Goal: Transaction & Acquisition: Purchase product/service

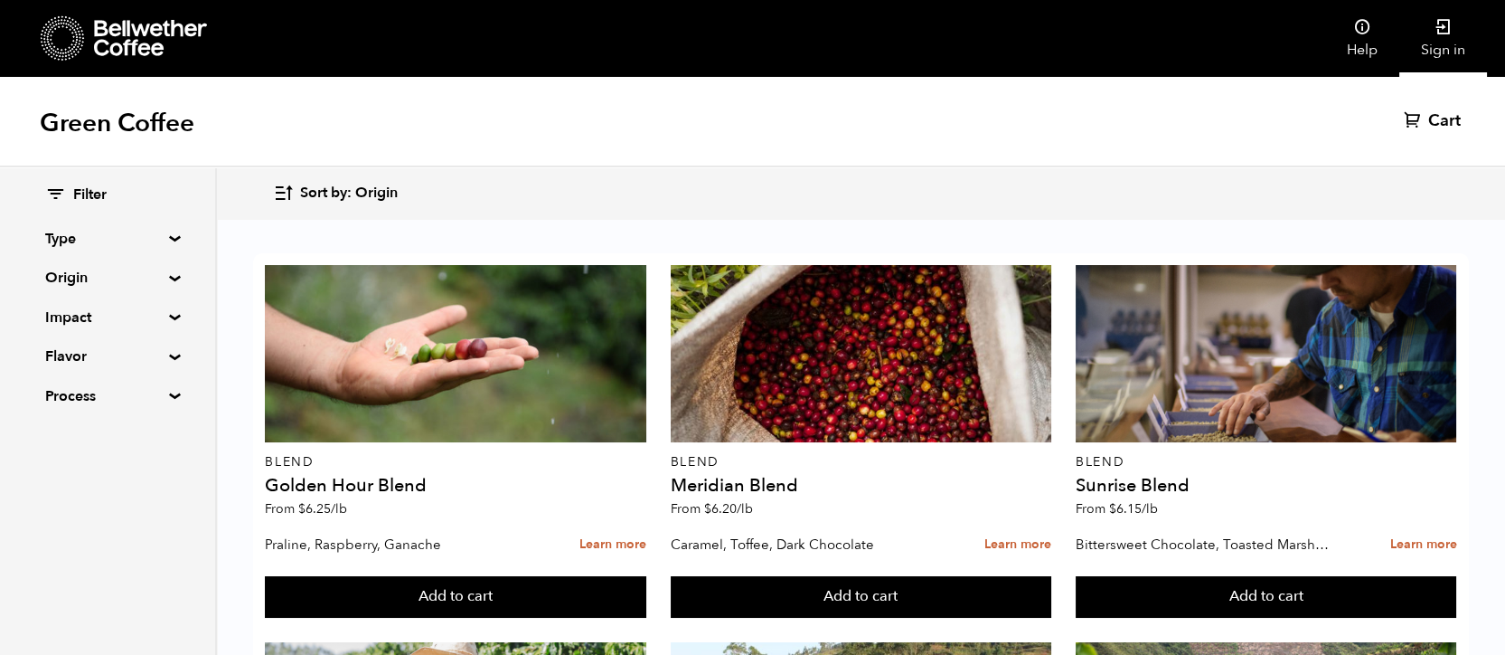
click at [1448, 24] on icon at bounding box center [1444, 27] width 18 height 18
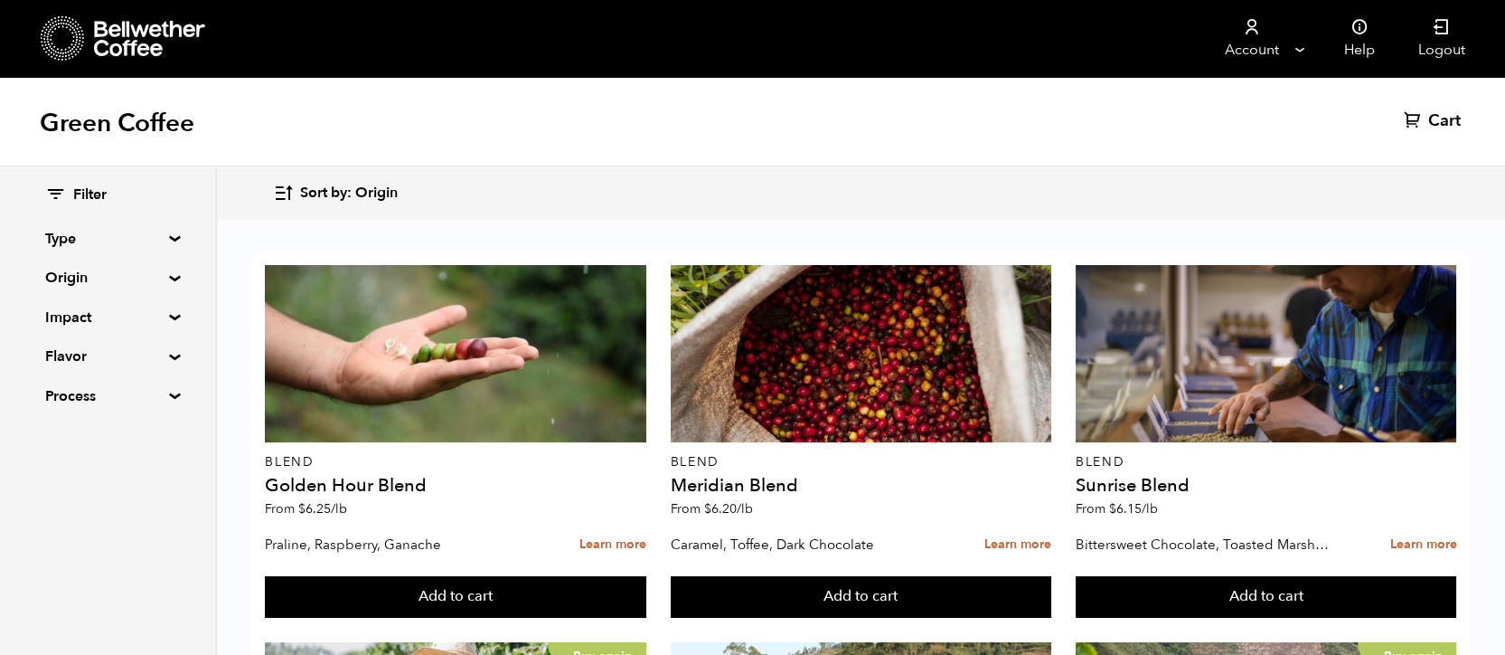
click at [151, 283] on summary "Origin" at bounding box center [107, 278] width 125 height 22
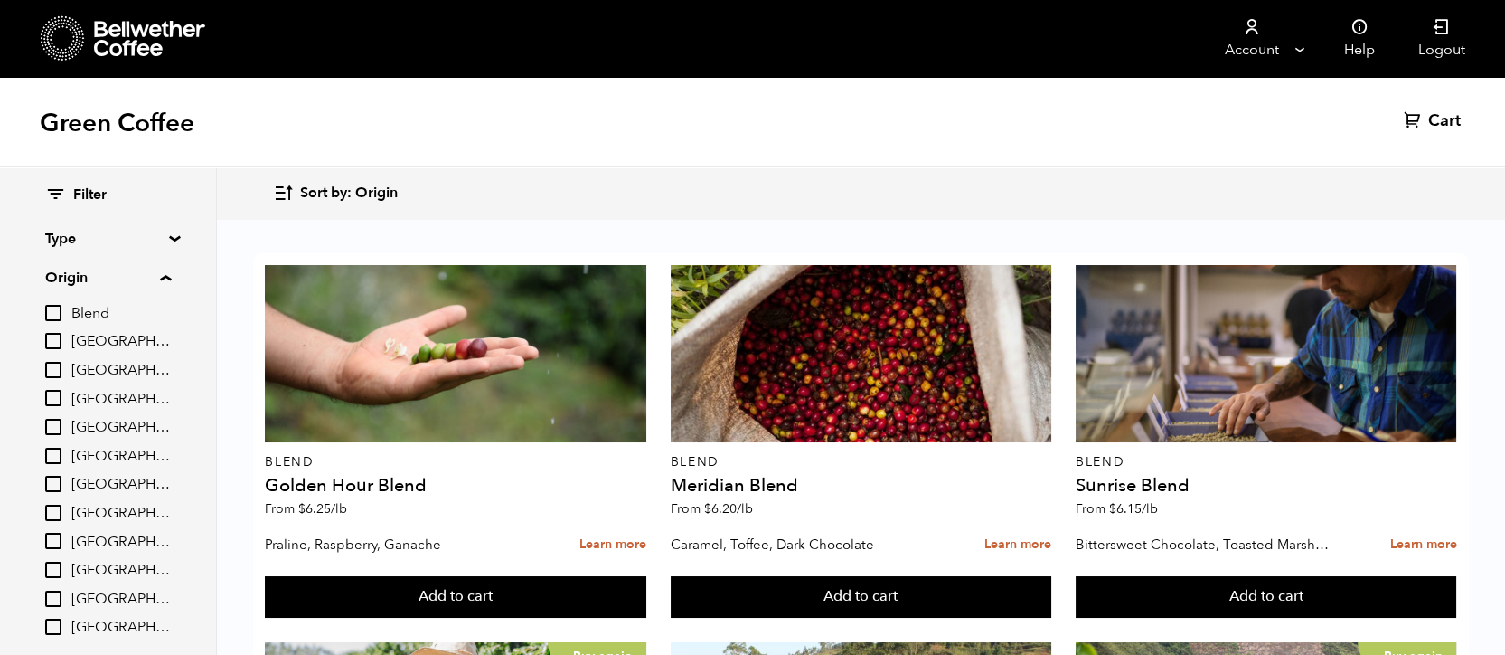
click at [54, 395] on input "[GEOGRAPHIC_DATA]" at bounding box center [53, 398] width 16 height 16
checkbox input "true"
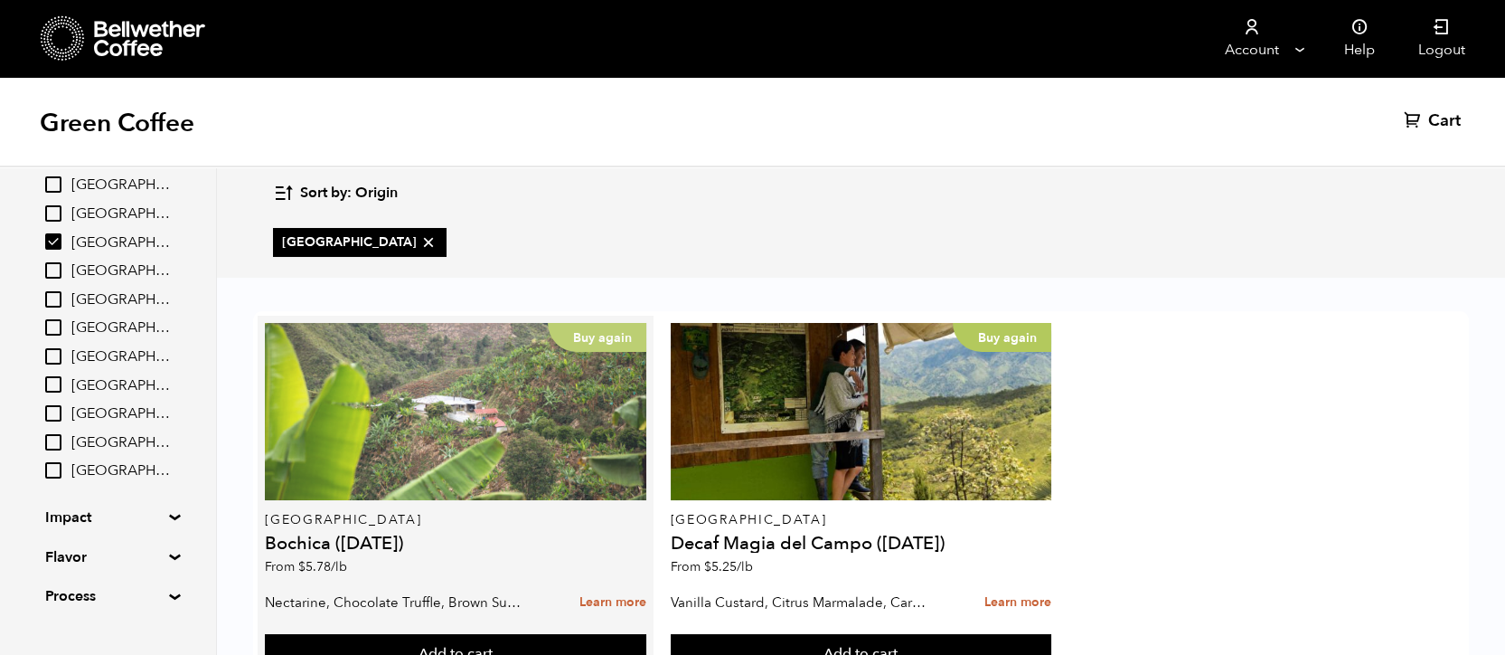
scroll to position [78, 0]
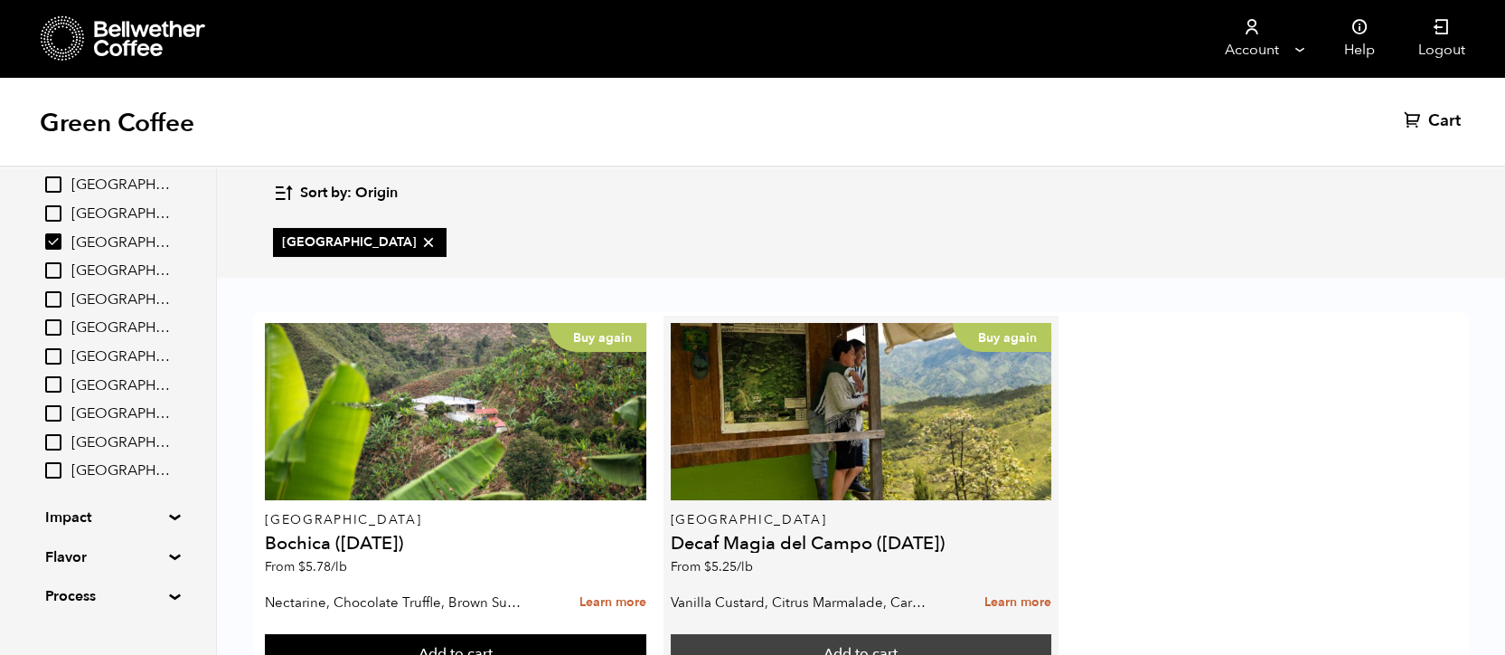
click at [646, 634] on button "Add to cart" at bounding box center [456, 655] width 382 height 42
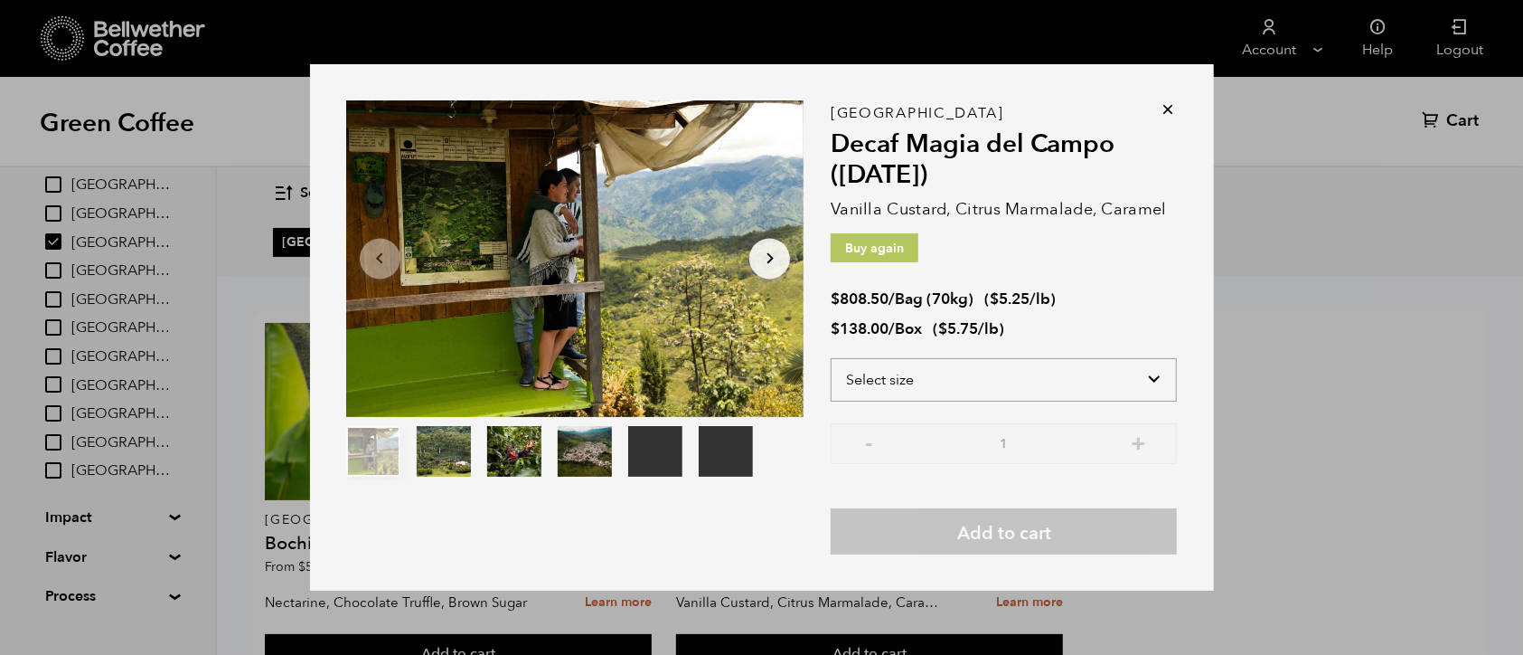
click at [1014, 373] on select "Select size Bag (70kg) (154 lbs) Box (24 lbs)" at bounding box center [1004, 379] width 346 height 43
select select "bag"
click at [831, 358] on select "Select size Bag (70kg) (154 lbs) Box (24 lbs)" at bounding box center [1004, 379] width 346 height 43
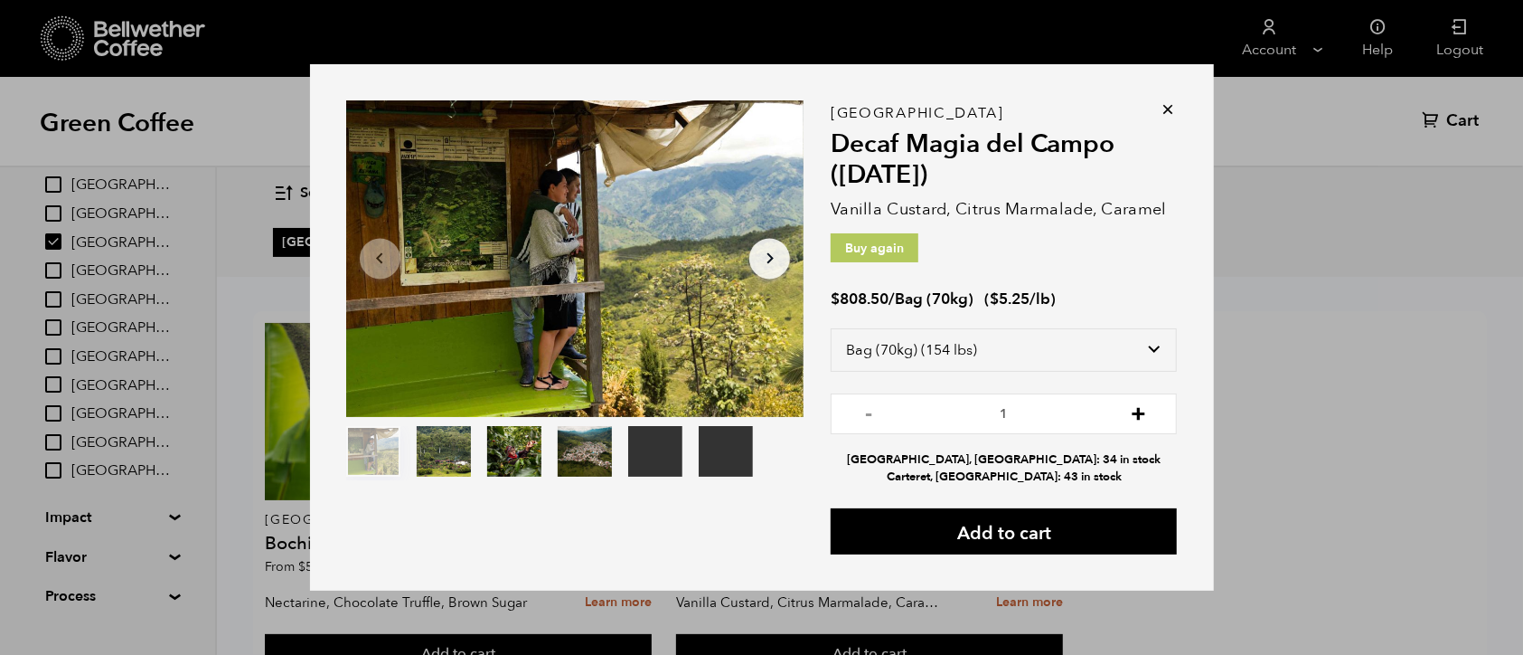
click at [1138, 414] on button "+" at bounding box center [1138, 411] width 23 height 18
type input "2"
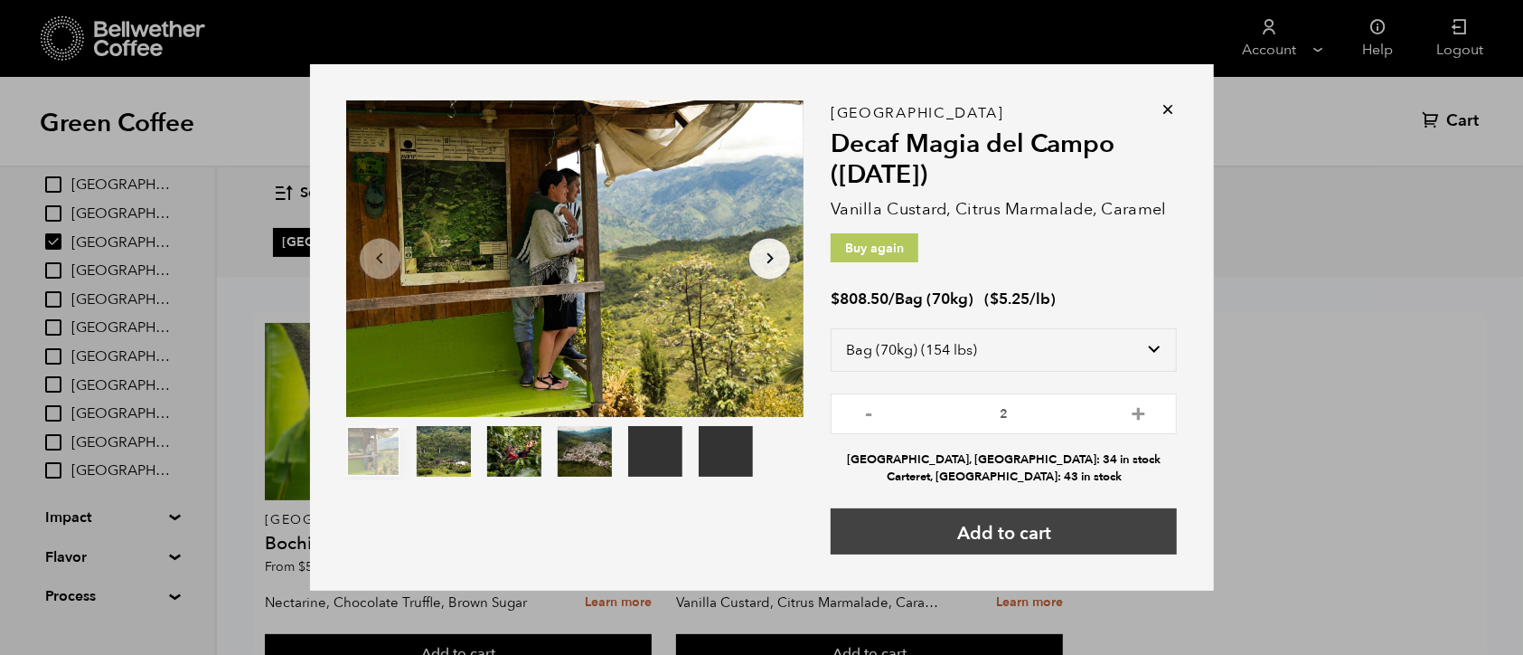
click at [1089, 524] on button "Add to cart" at bounding box center [1004, 531] width 346 height 46
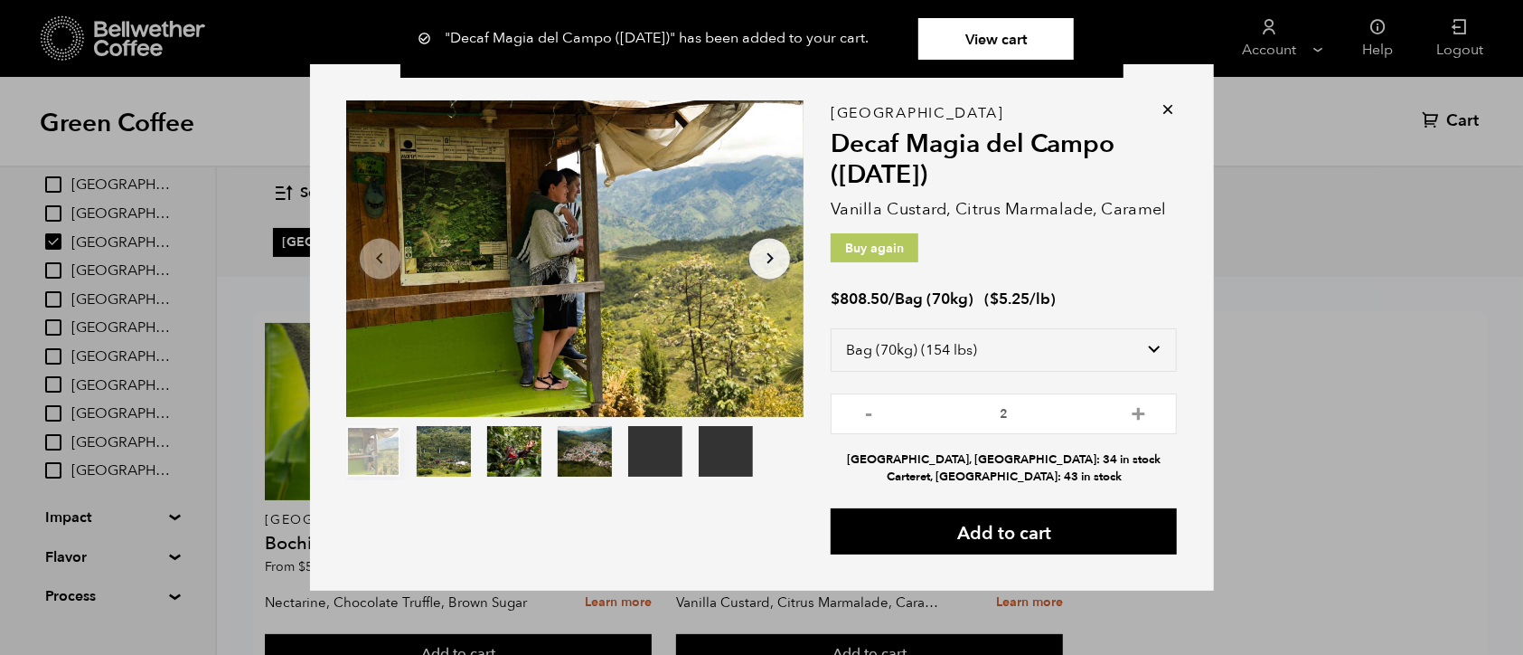
click at [1160, 108] on icon at bounding box center [1169, 109] width 18 height 18
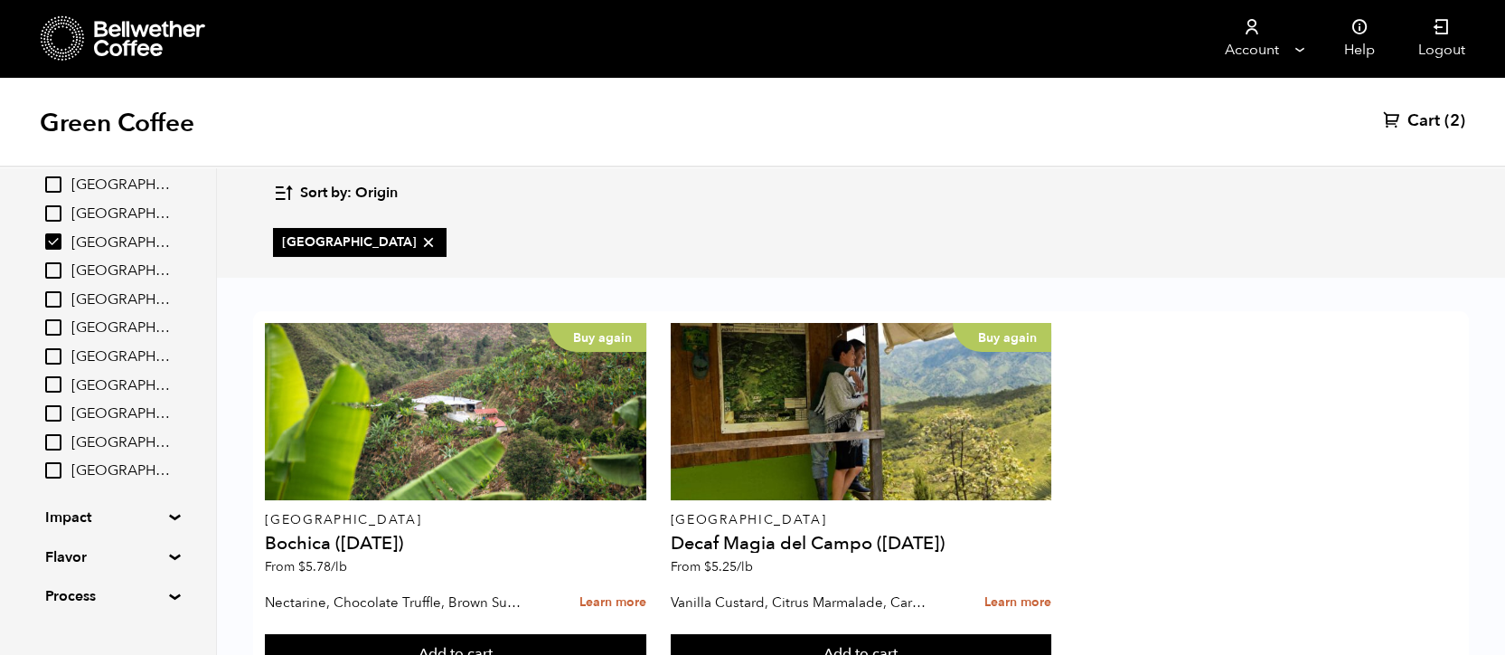
click at [90, 240] on span "[GEOGRAPHIC_DATA]" at bounding box center [120, 243] width 99 height 20
click at [0, 0] on input "[GEOGRAPHIC_DATA]" at bounding box center [0, 0] width 0 height 0
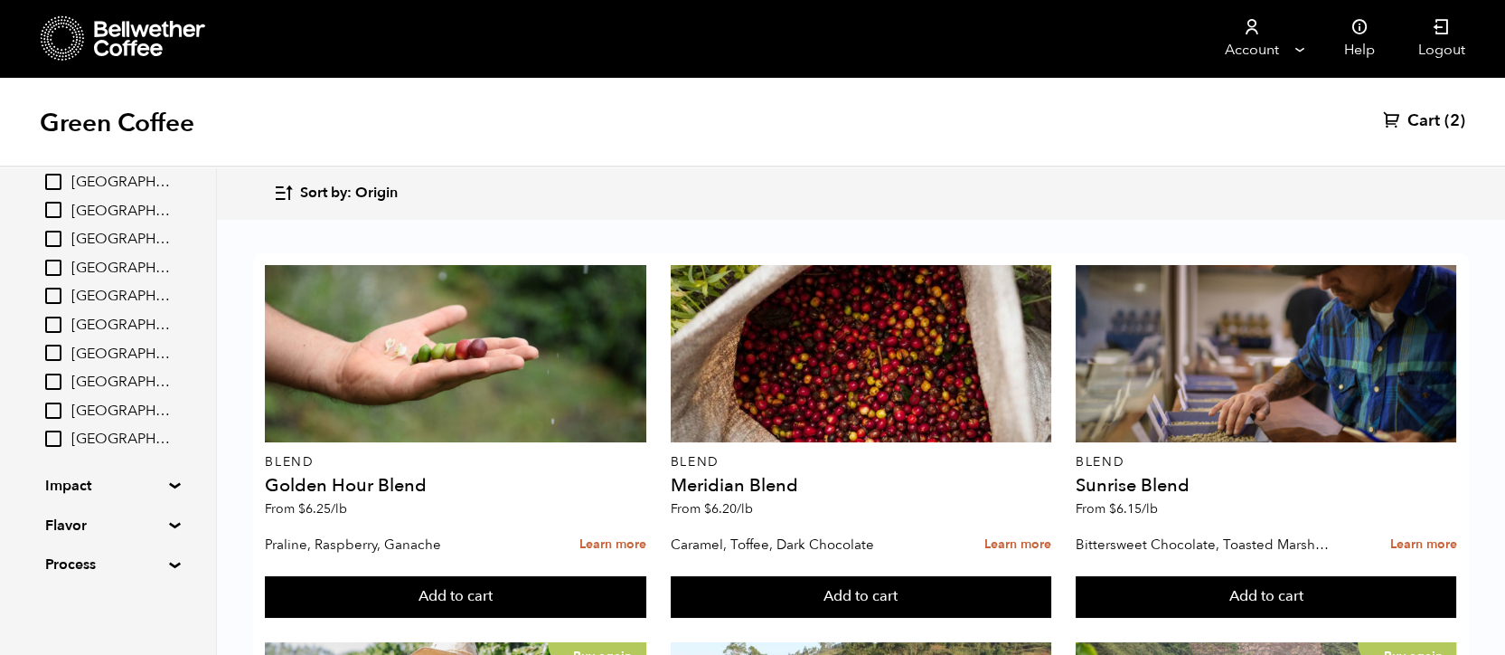
scroll to position [0, 0]
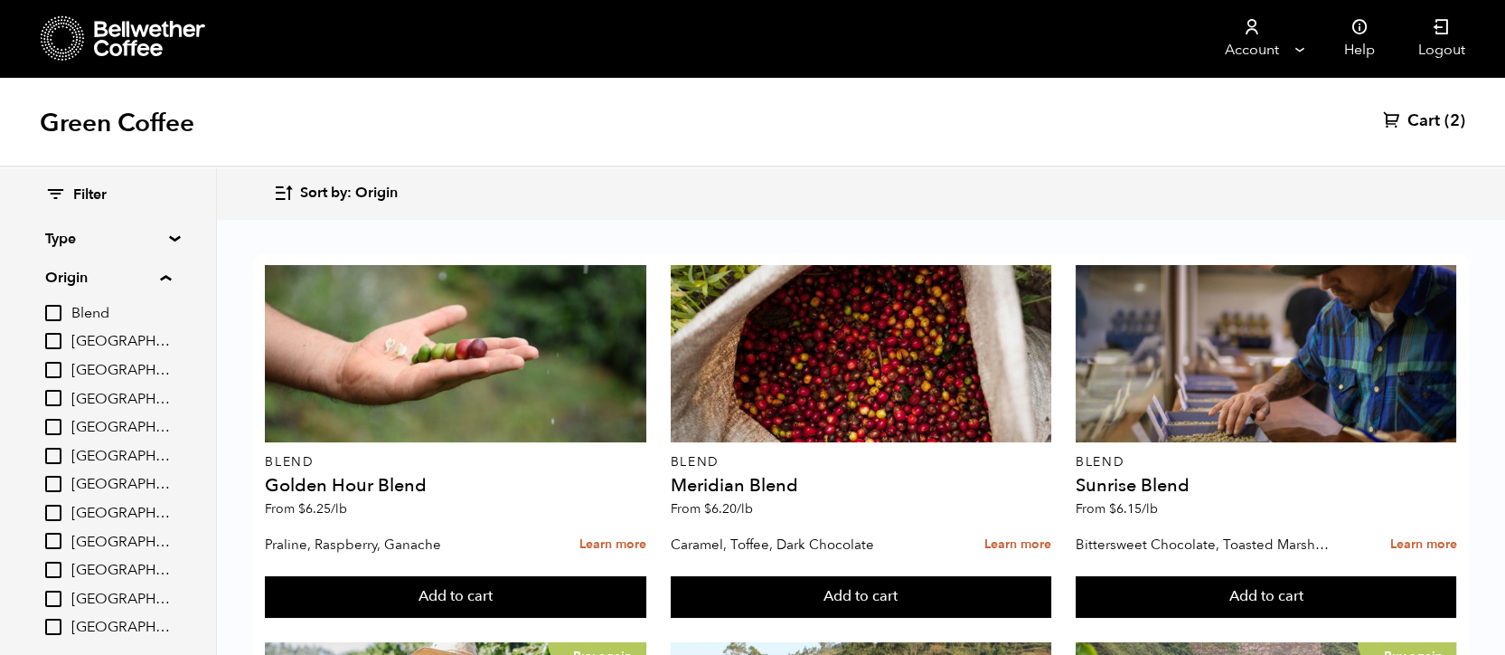
click at [57, 396] on input "[GEOGRAPHIC_DATA]" at bounding box center [53, 398] width 16 height 16
checkbox input "true"
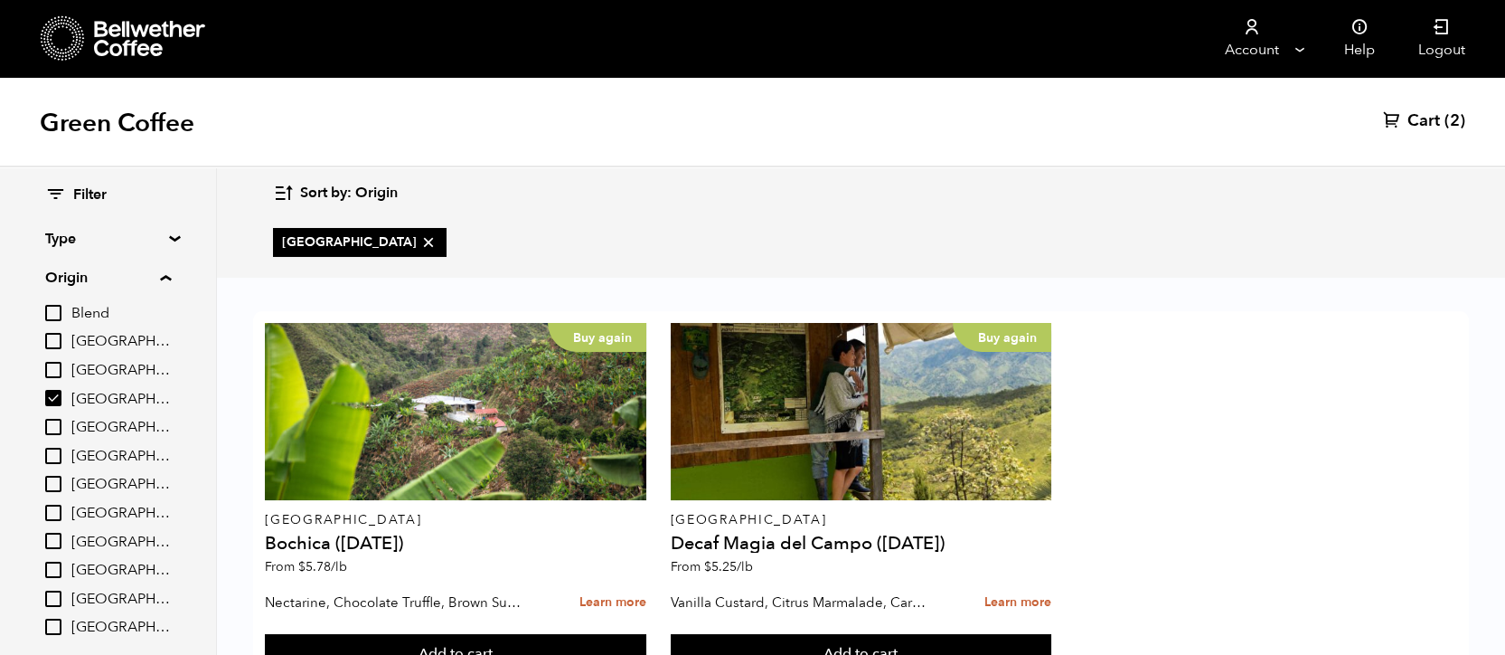
scroll to position [78, 0]
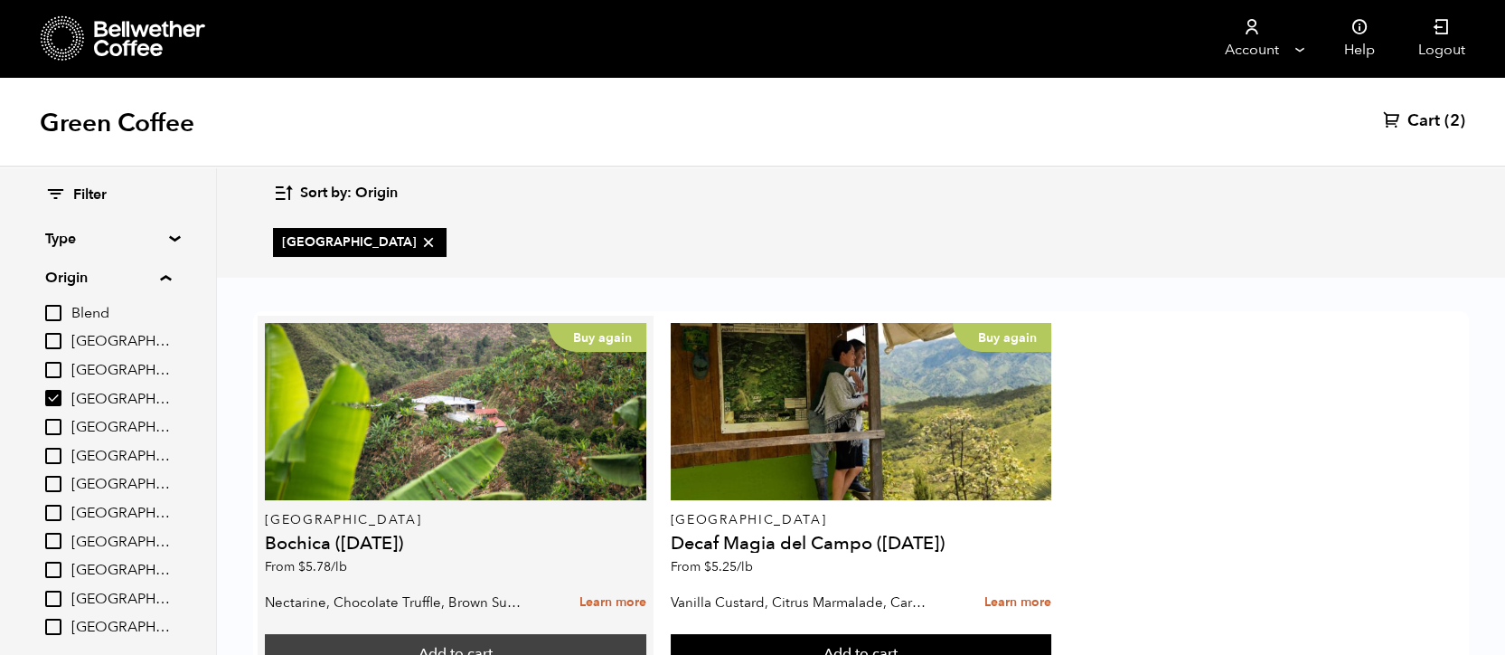
click at [495, 634] on button "Add to cart" at bounding box center [456, 655] width 382 height 42
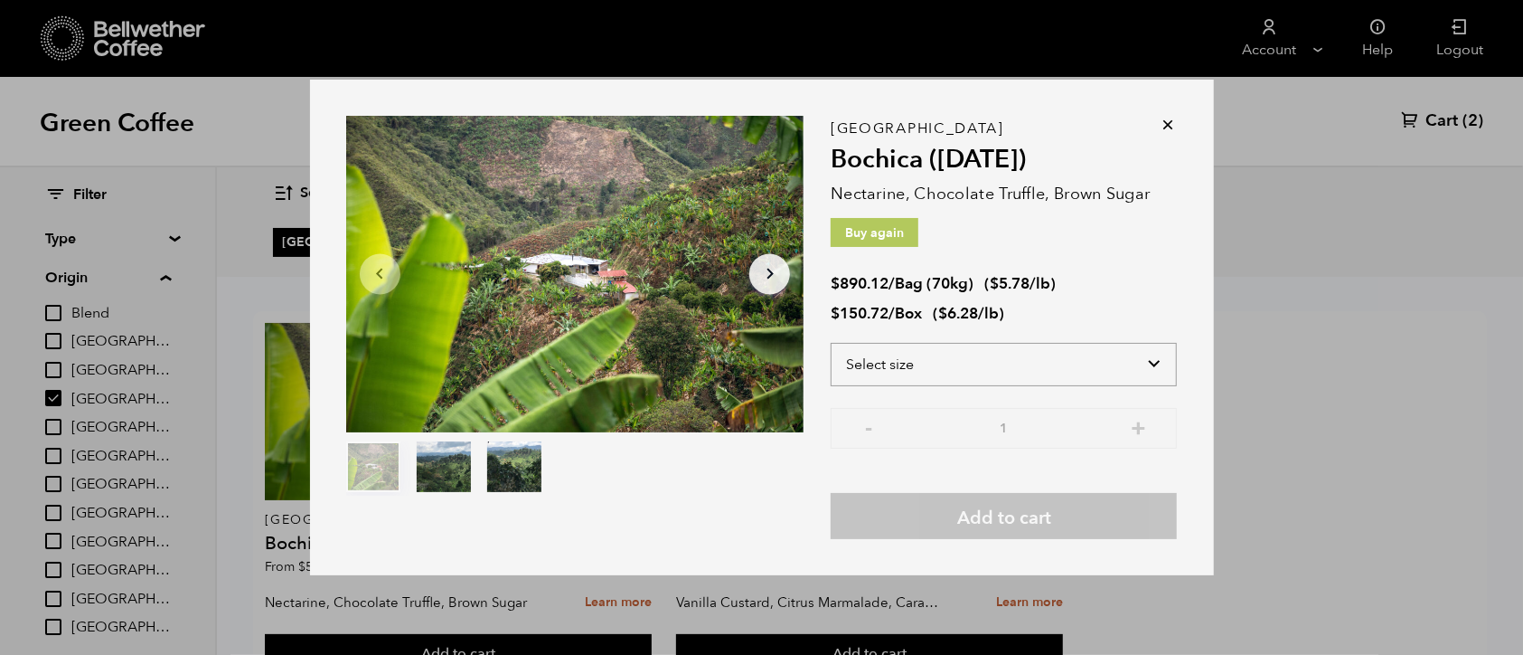
click at [944, 363] on select "Select size Bag (70kg) (154 lbs) Box (24 lbs)" at bounding box center [1004, 364] width 346 height 43
select select "bag"
click at [831, 343] on select "Select size Bag (70kg) (154 lbs) Box (24 lbs)" at bounding box center [1004, 364] width 346 height 43
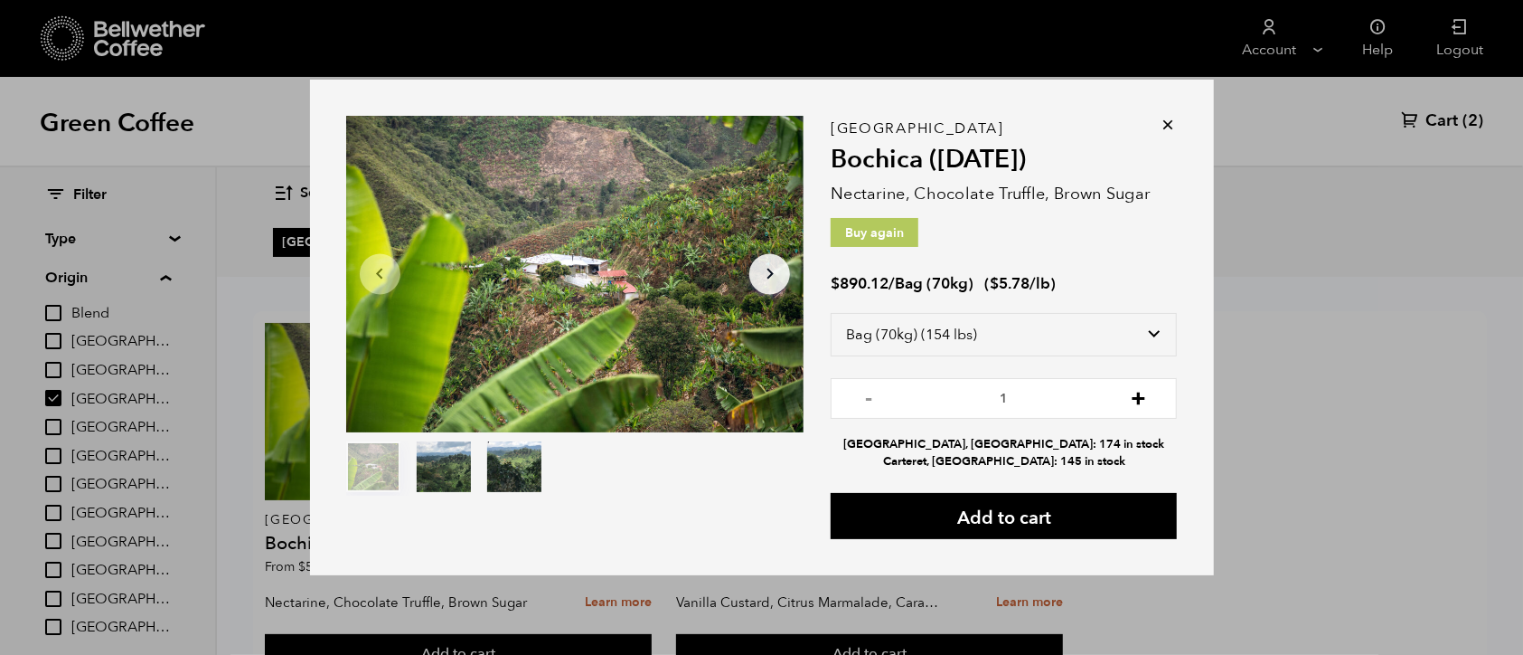
click at [1130, 400] on button "+" at bounding box center [1138, 396] width 23 height 18
type input "2"
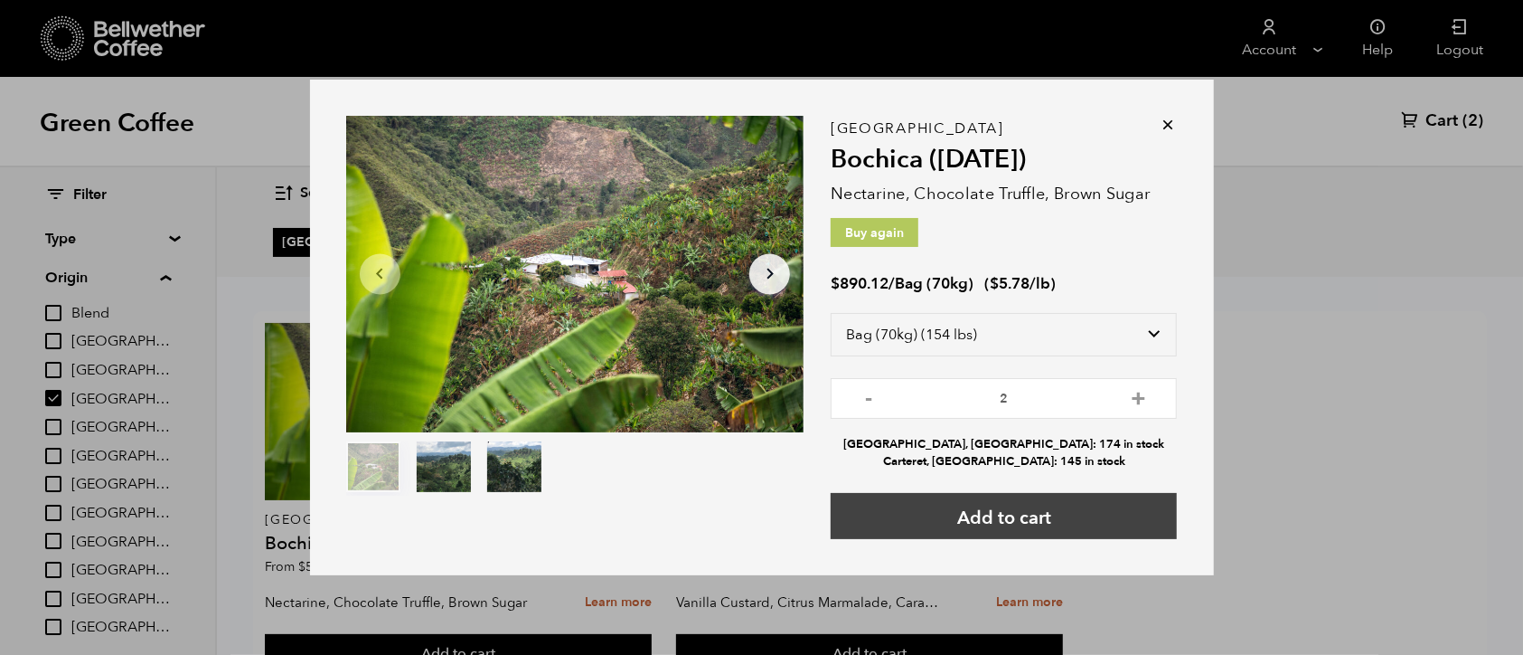
click at [1105, 497] on button "Add to cart" at bounding box center [1004, 516] width 346 height 46
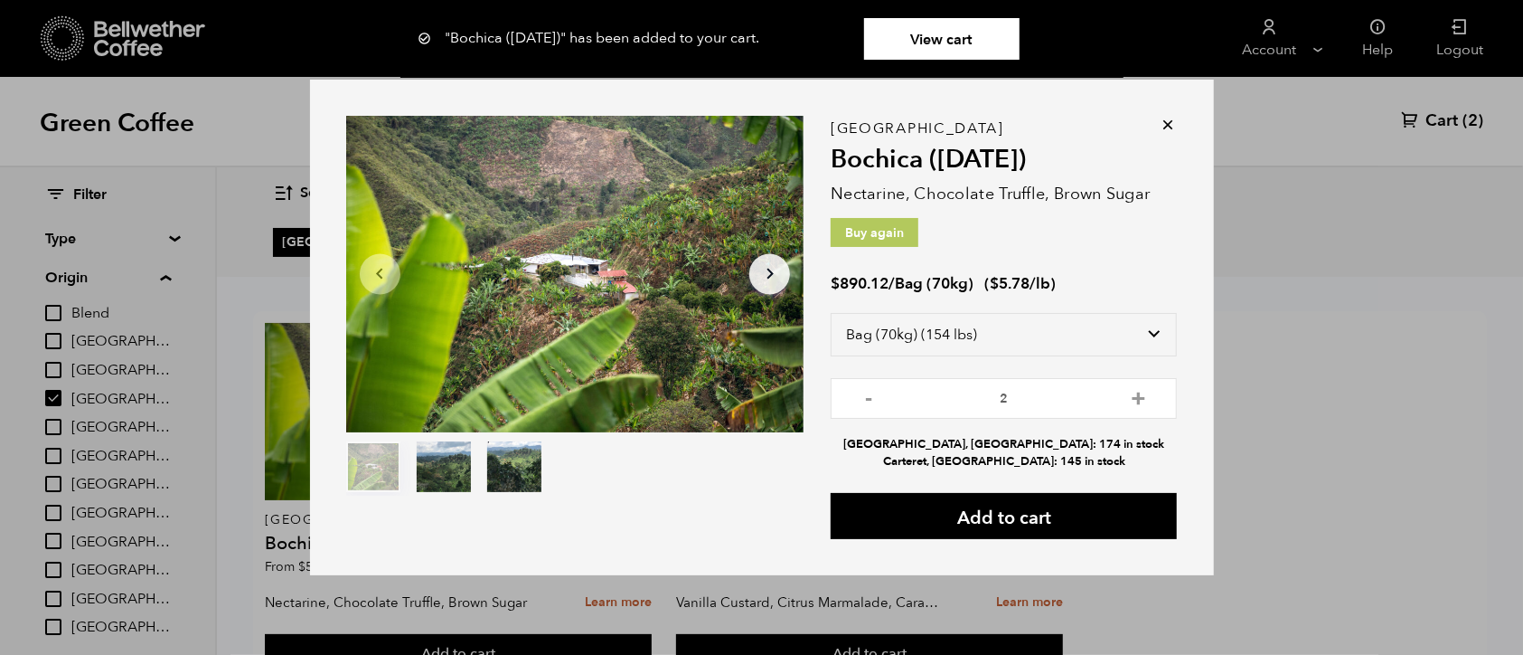
click at [1168, 119] on icon at bounding box center [1169, 125] width 18 height 18
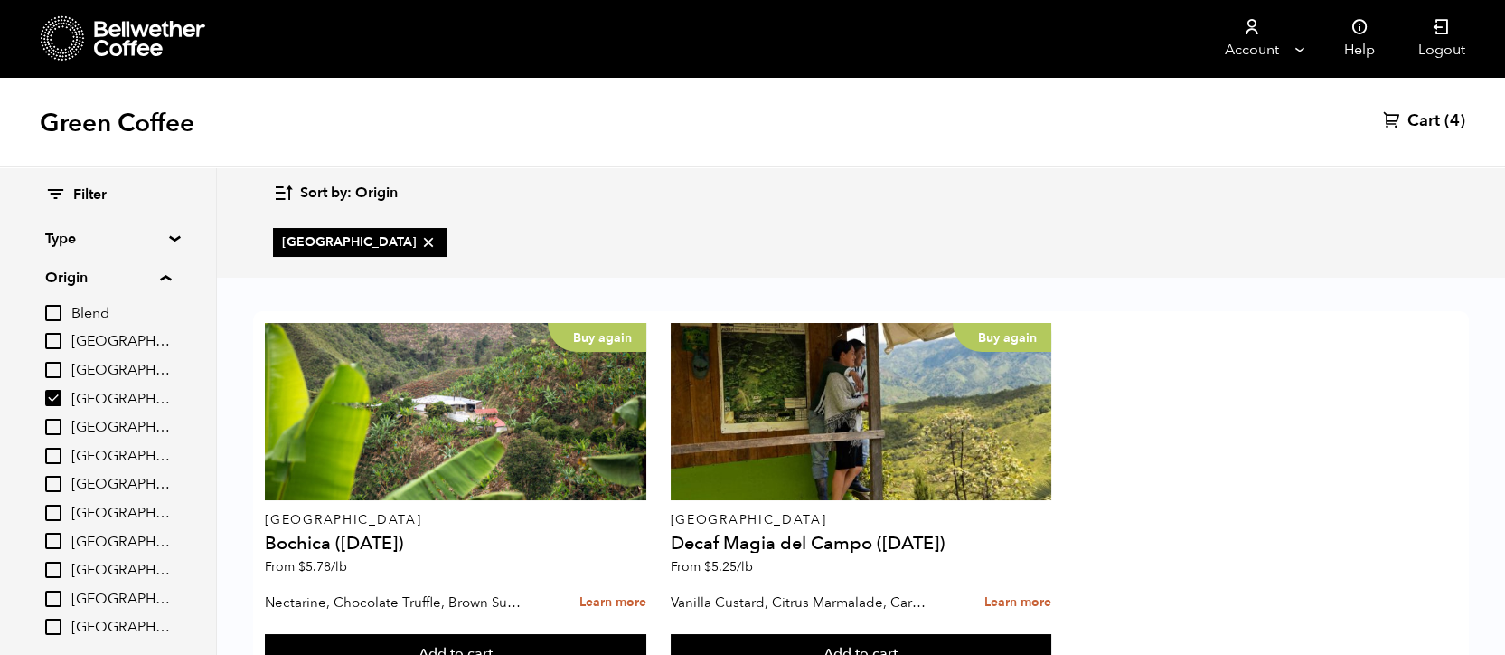
click at [55, 390] on input "[GEOGRAPHIC_DATA]" at bounding box center [53, 398] width 16 height 16
checkbox input "false"
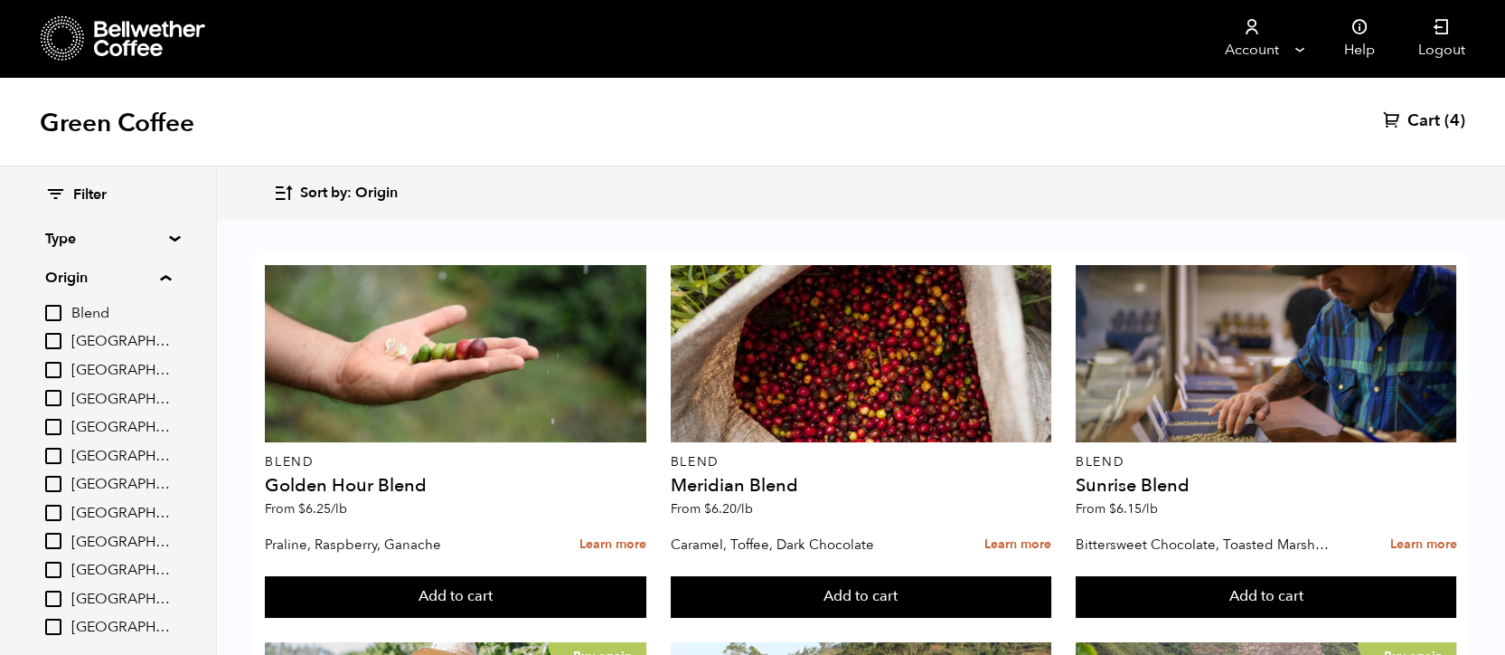
click at [57, 489] on input "[GEOGRAPHIC_DATA]" at bounding box center [53, 484] width 16 height 16
checkbox input "true"
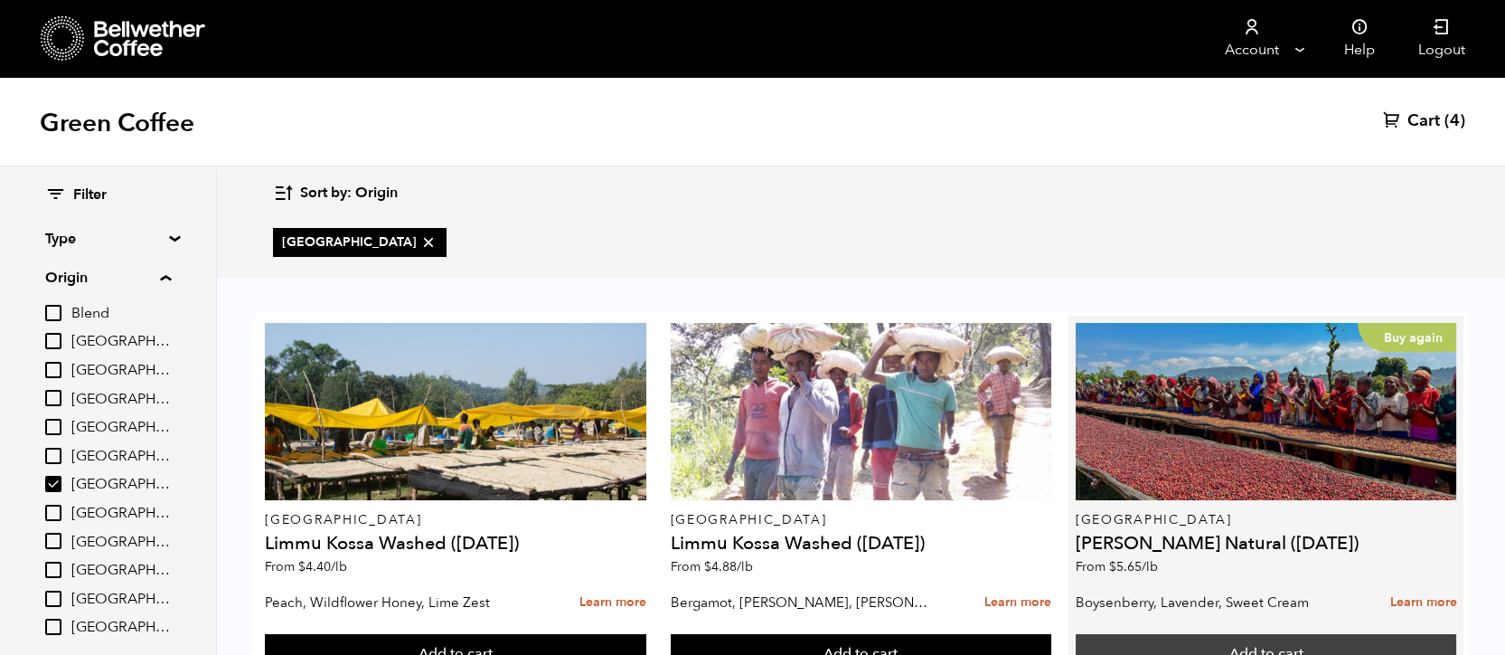
click at [646, 634] on button "Add to cart" at bounding box center [456, 655] width 382 height 42
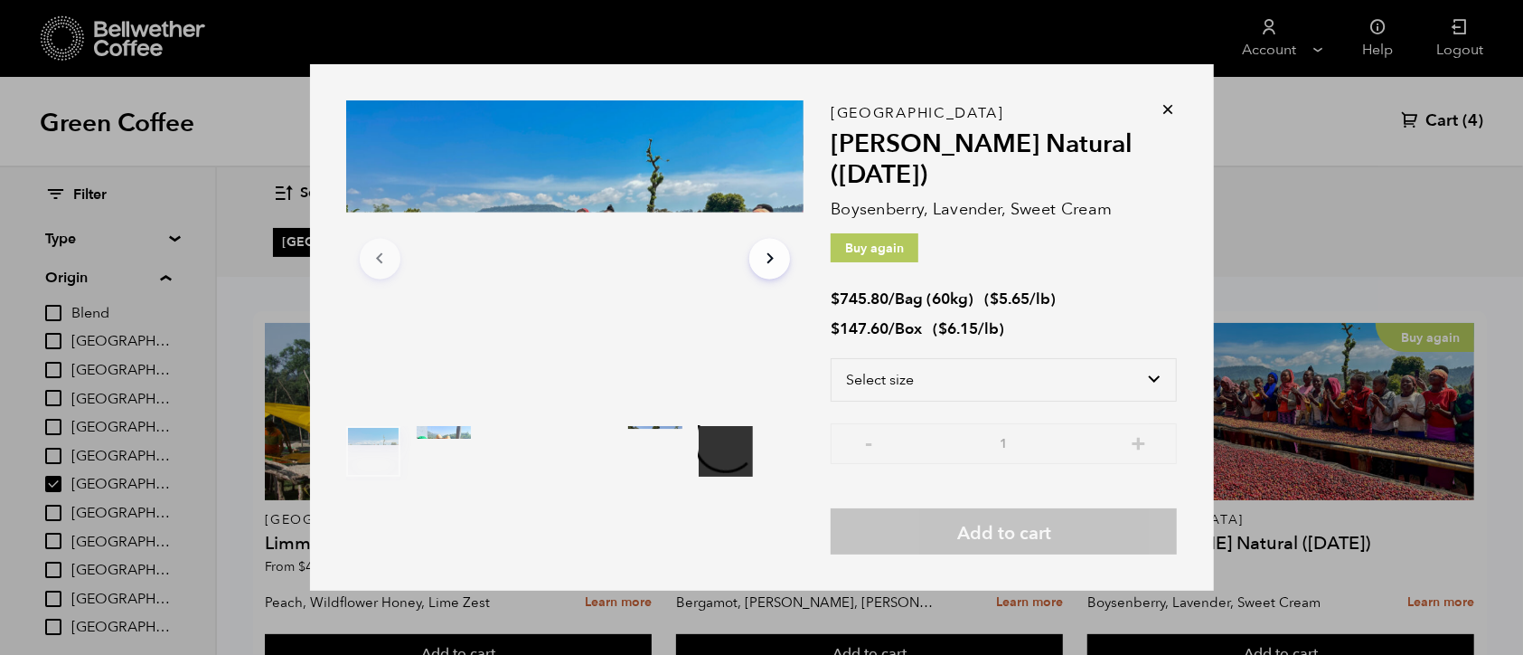
click at [1020, 354] on div "Ethiopia Shanta Golba Natural (OCT 24) Boysenberry, Lavender, Sweet Cream Buy a…" at bounding box center [1004, 333] width 346 height 441
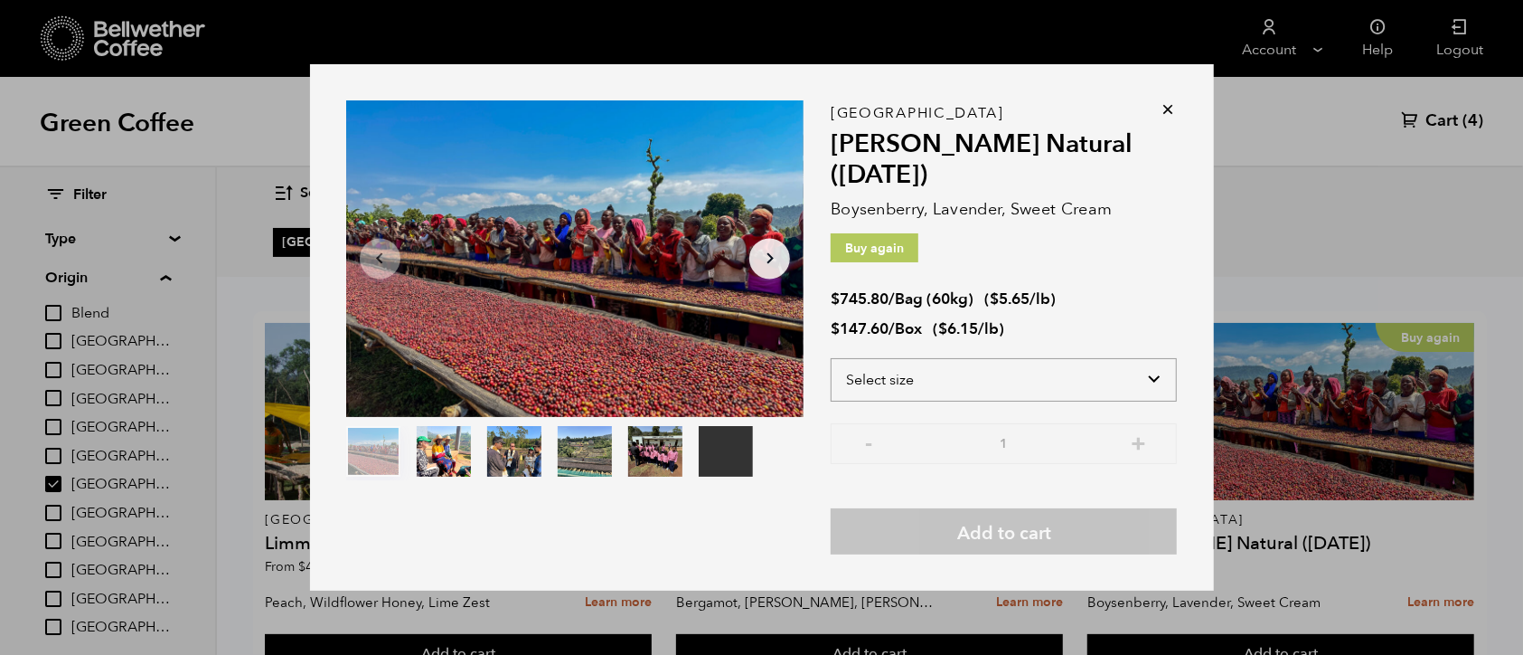
click at [1039, 374] on select "Select size Bag (60kg) (132 lbs) Box (24 lbs)" at bounding box center [1004, 379] width 346 height 43
select select "bag-3"
click at [831, 358] on select "Select size Bag (60kg) (132 lbs) Box (24 lbs)" at bounding box center [1004, 379] width 346 height 43
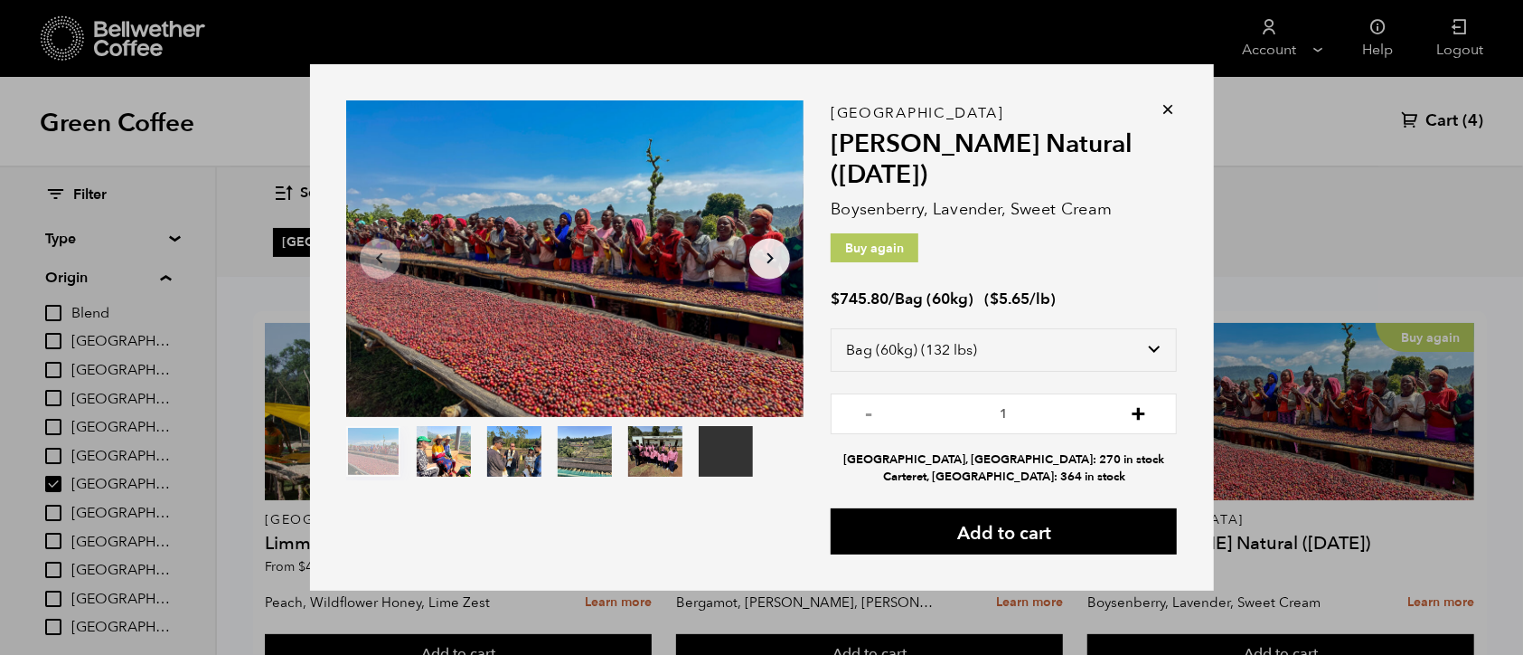
click at [1134, 409] on button "+" at bounding box center [1138, 411] width 23 height 18
click at [863, 414] on button "-" at bounding box center [869, 411] width 23 height 18
type input "3"
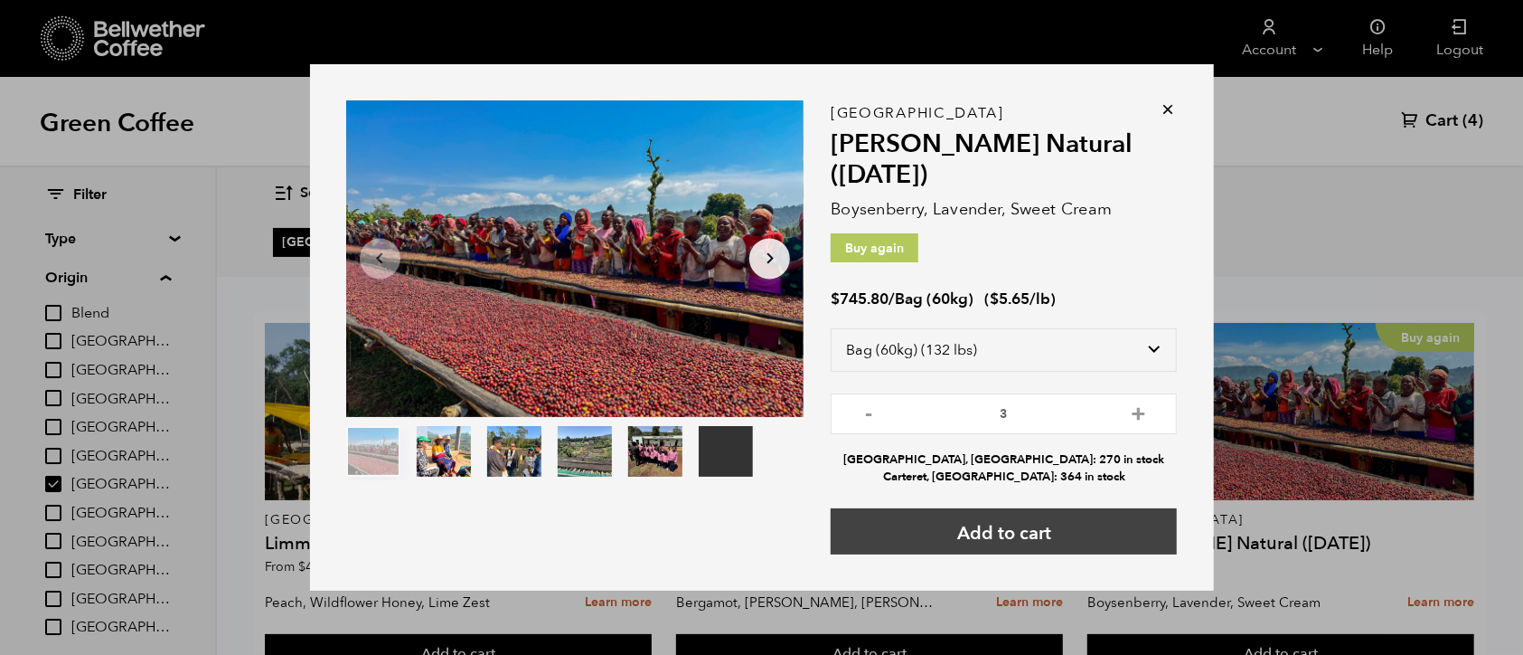
click at [948, 524] on button "Add to cart" at bounding box center [1004, 531] width 346 height 46
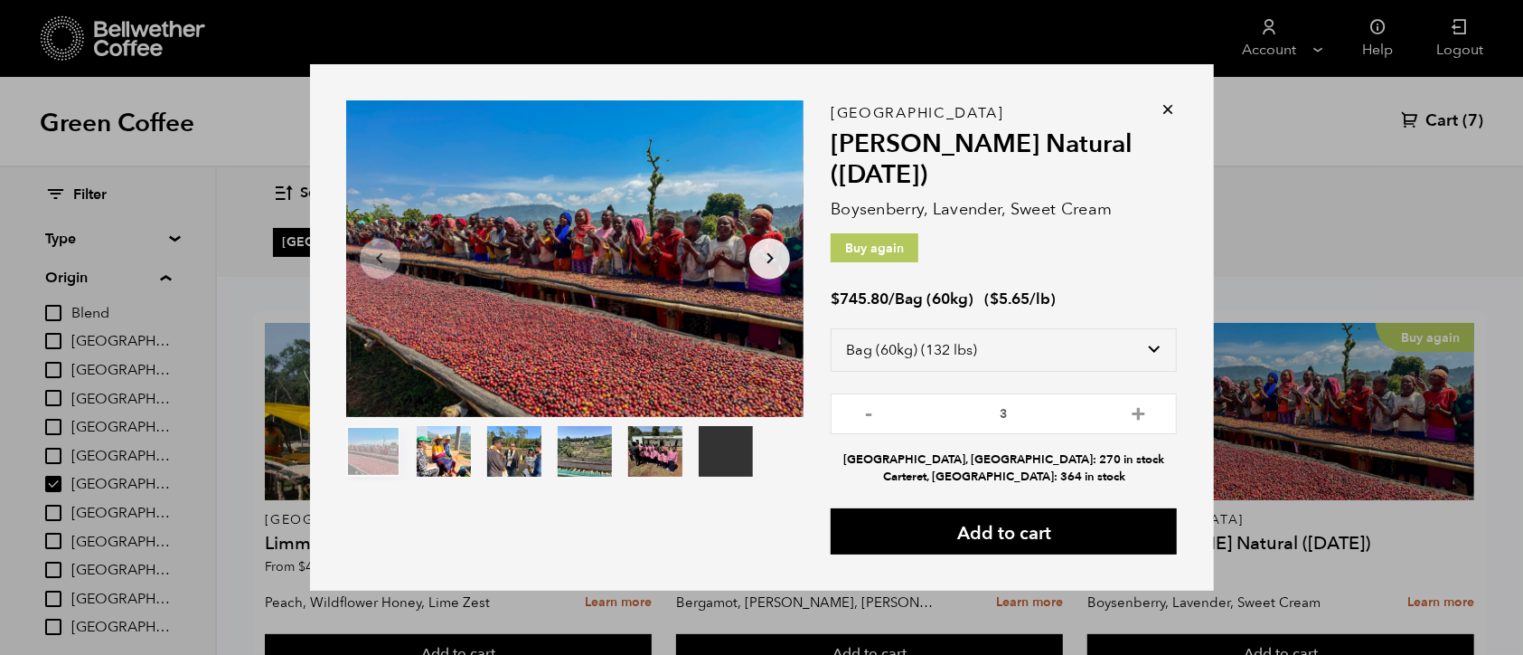
click at [1173, 104] on div "Your browser does not support the video tag. Item 1 of 6 Your browser does not …" at bounding box center [762, 327] width 904 height 526
click at [1168, 105] on div "Your browser does not support the video tag. Item 1 of 6 Your browser does not …" at bounding box center [762, 327] width 904 height 526
click at [1160, 103] on icon at bounding box center [1169, 109] width 18 height 18
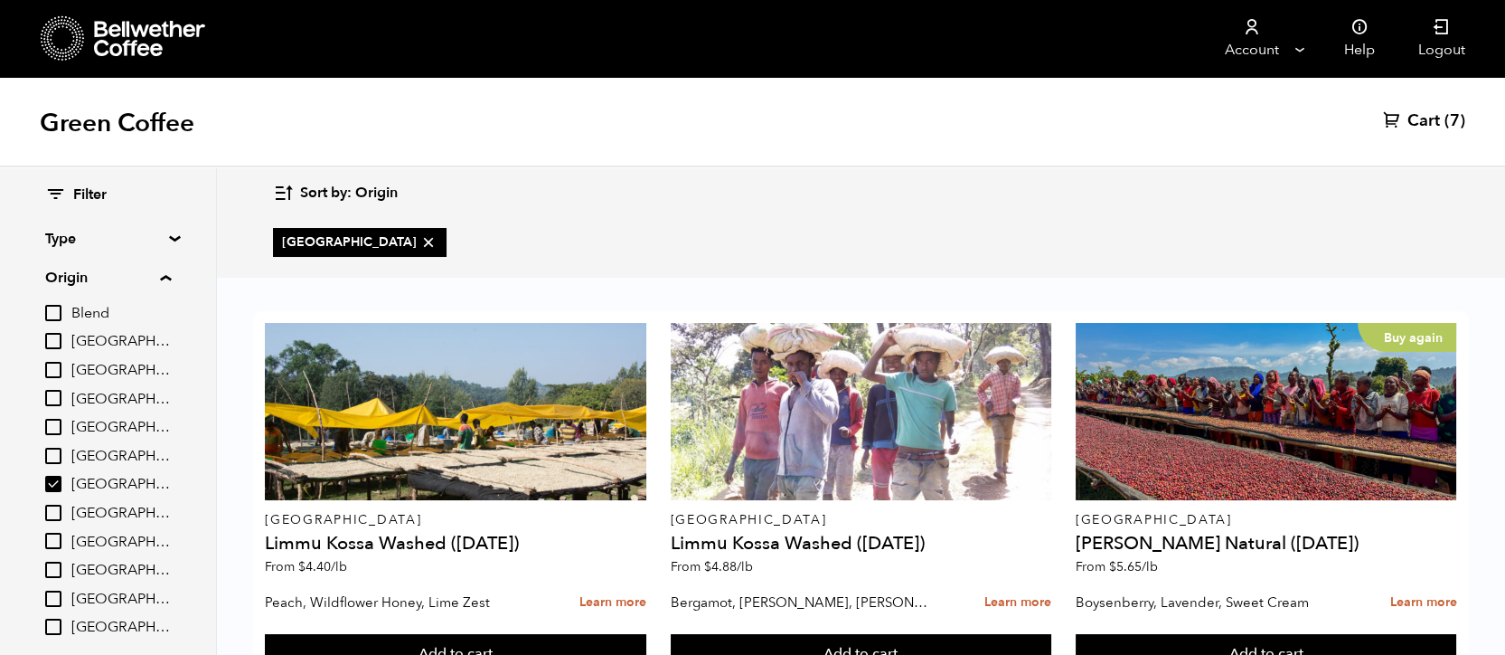
click at [50, 492] on input "[GEOGRAPHIC_DATA]" at bounding box center [53, 484] width 16 height 16
checkbox input "false"
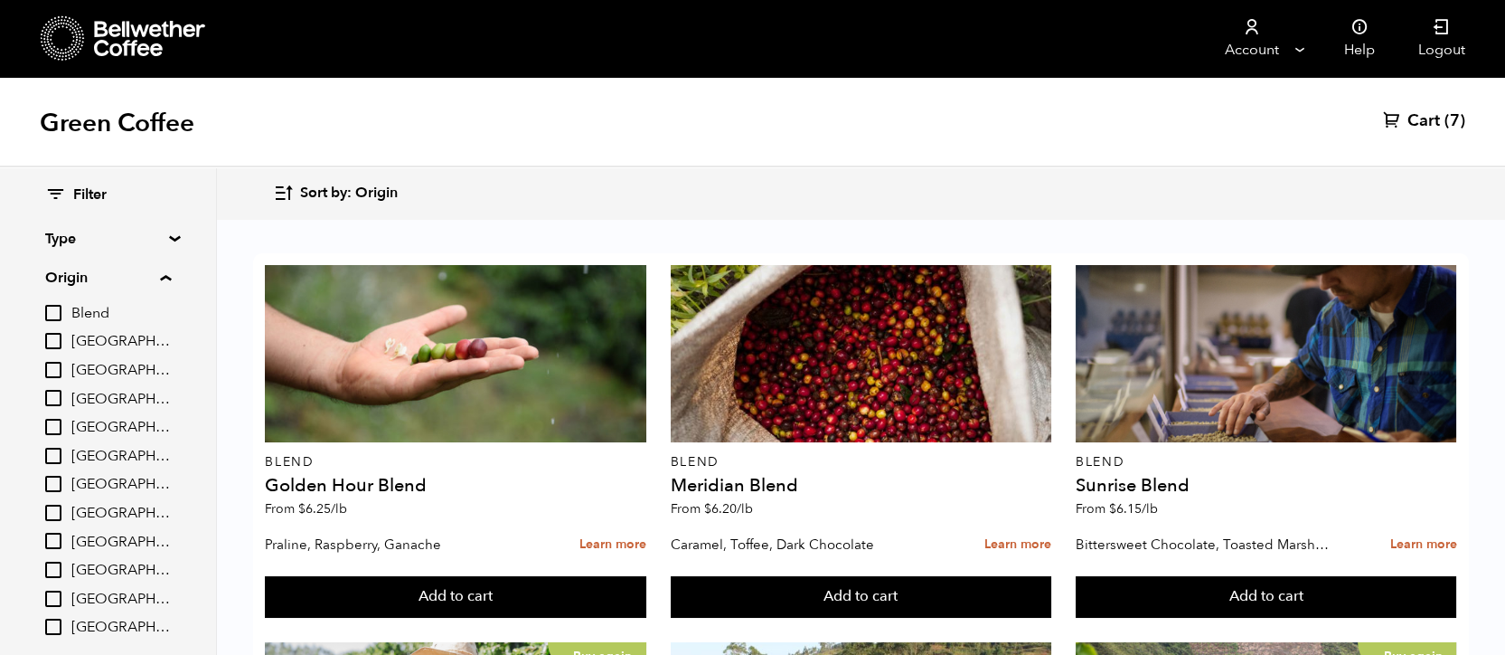
click at [47, 336] on input "[GEOGRAPHIC_DATA]" at bounding box center [53, 341] width 16 height 16
checkbox input "true"
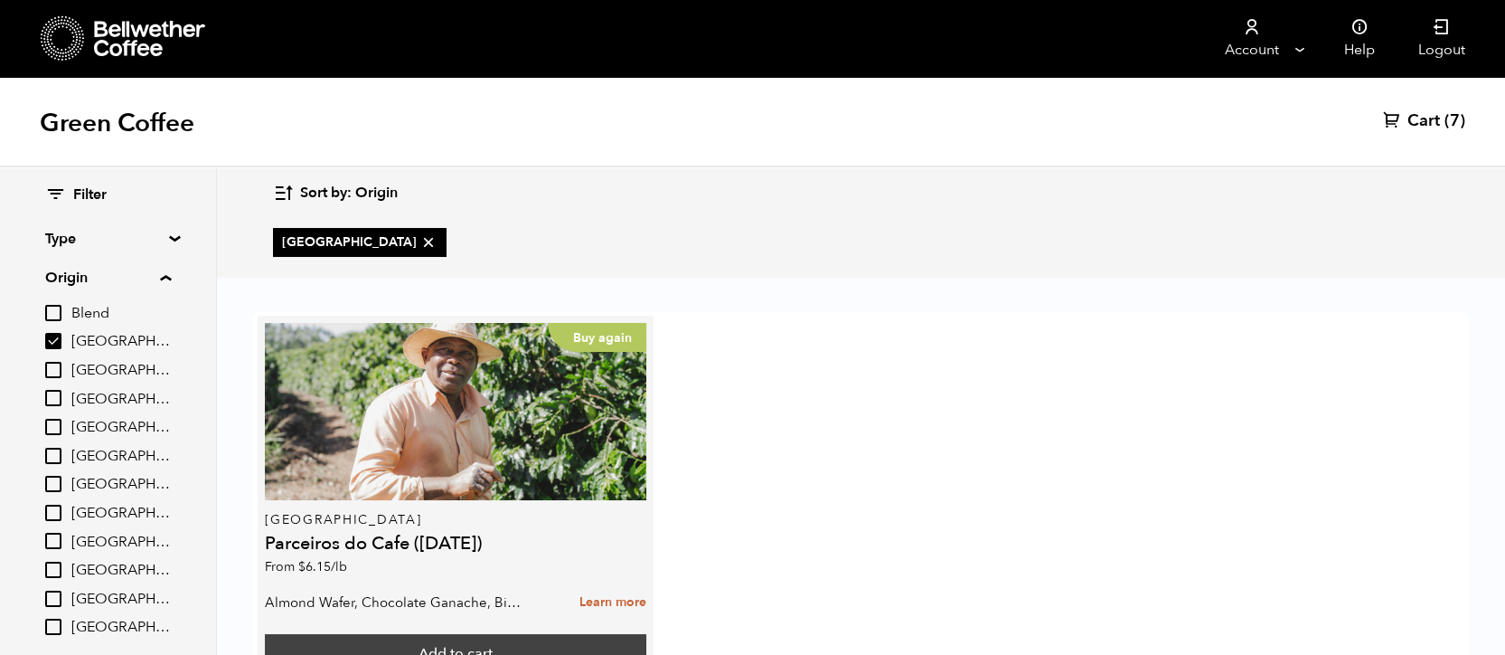
click at [523, 634] on button "Add to cart" at bounding box center [456, 655] width 382 height 42
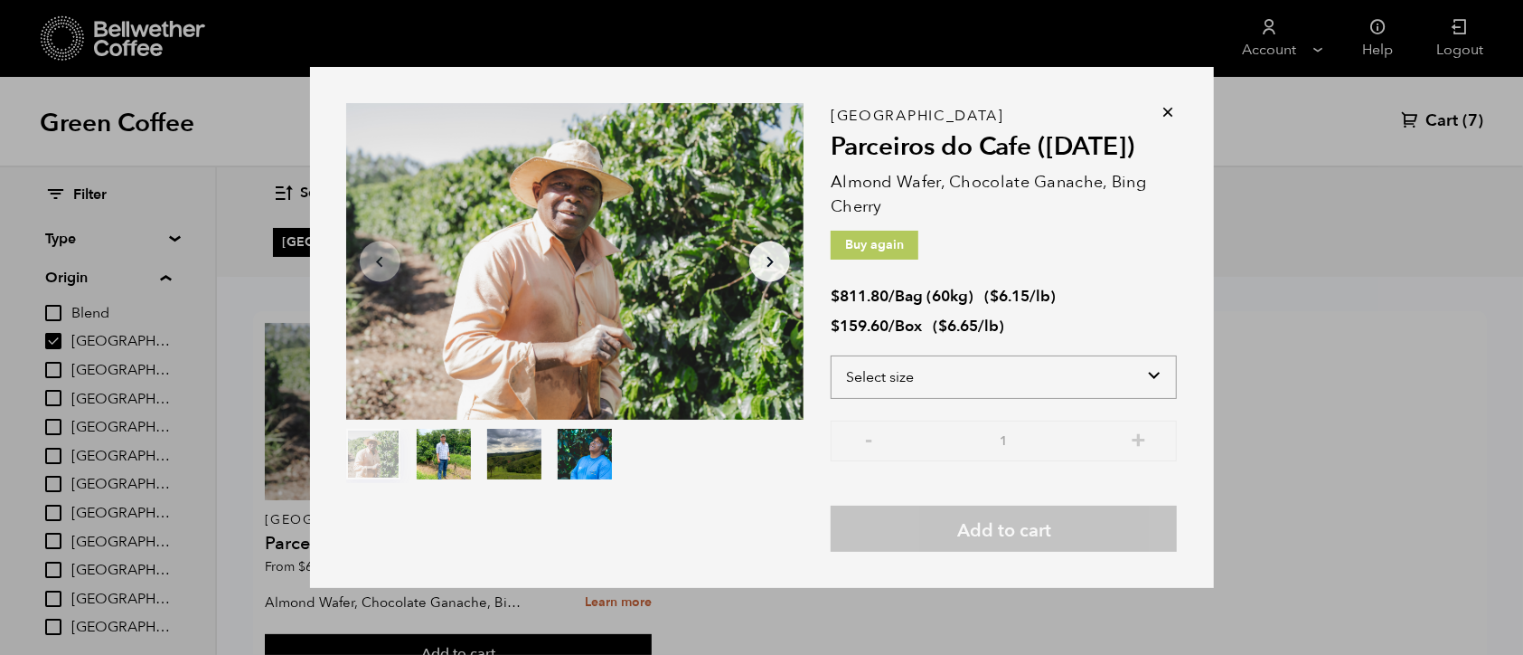
click at [1019, 361] on select "Select size Bag (60kg) (132 lbs) Box (24 lbs)" at bounding box center [1004, 376] width 346 height 43
select select "bag-3"
click at [831, 355] on select "Select size Bag (60kg) (132 lbs) Box (24 lbs)" at bounding box center [1004, 376] width 346 height 43
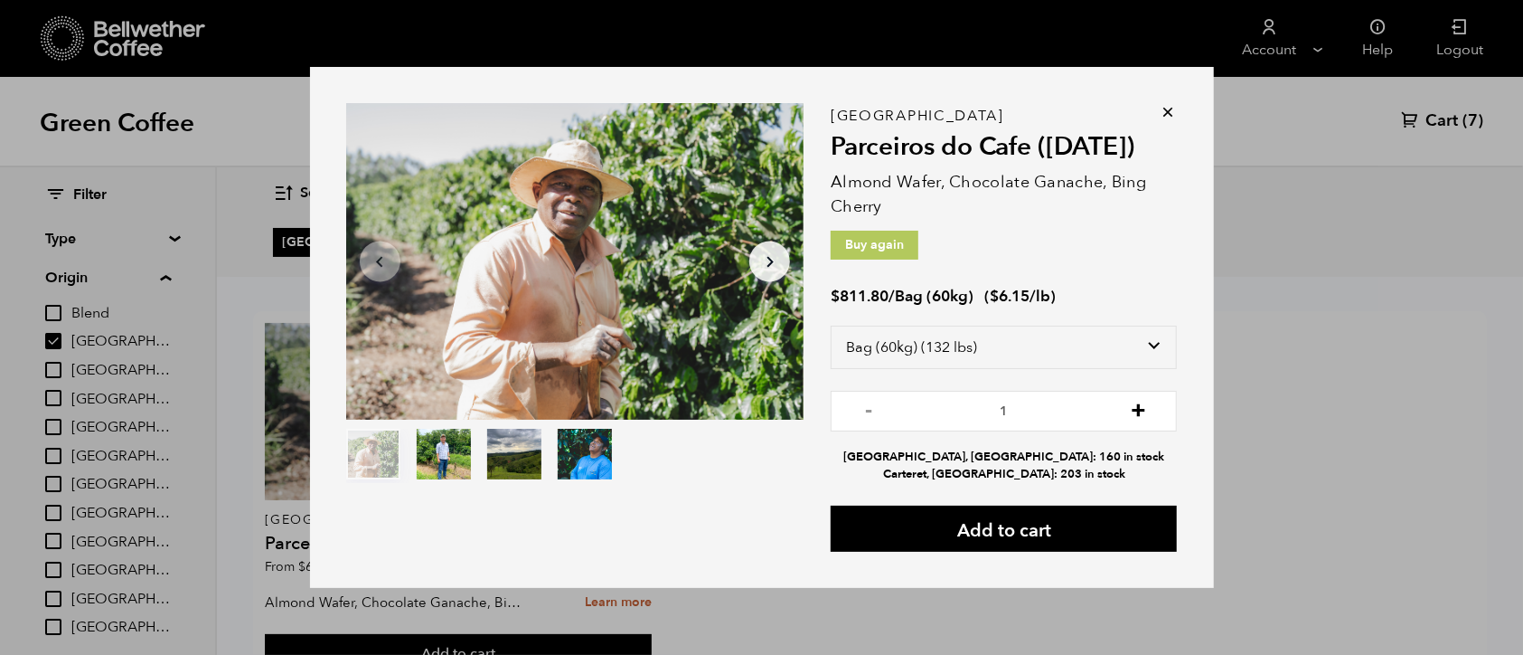
click at [1128, 409] on button "+" at bounding box center [1138, 409] width 23 height 18
type input "5"
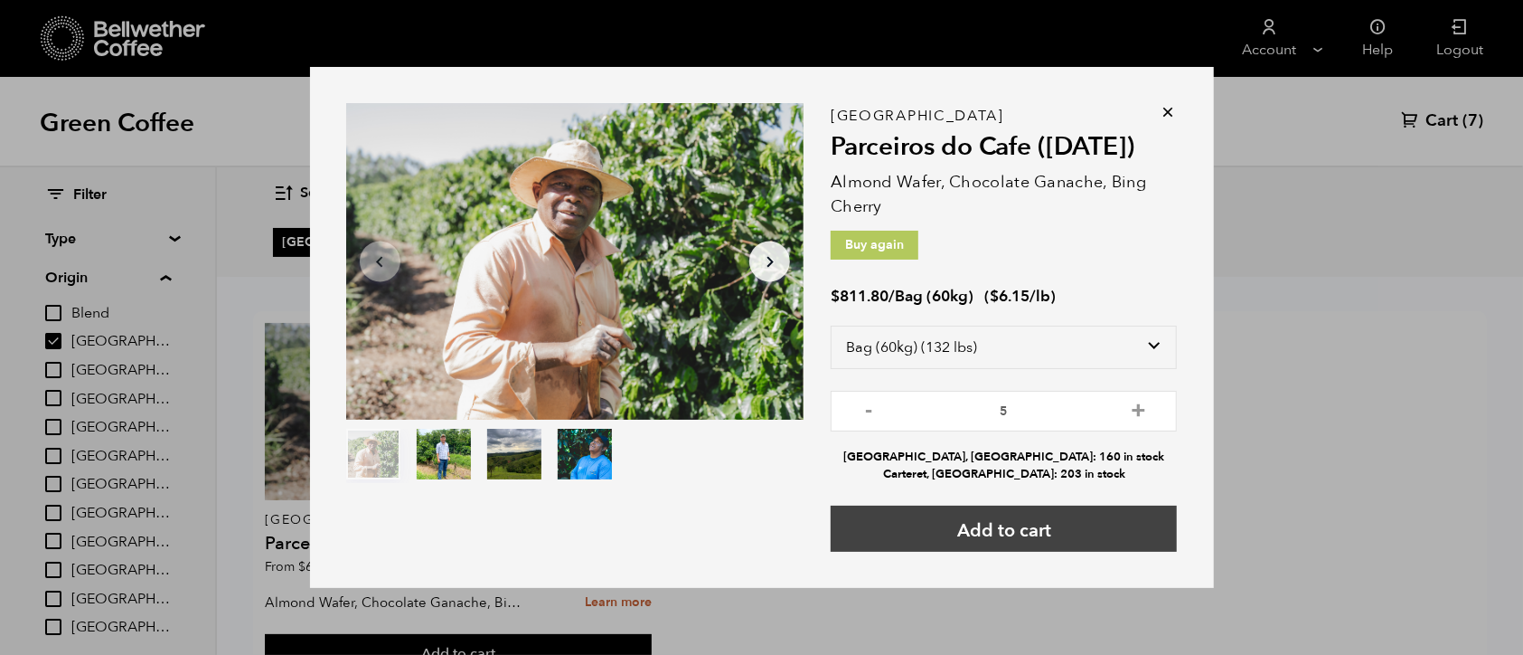
click at [957, 527] on button "Add to cart" at bounding box center [1004, 528] width 346 height 46
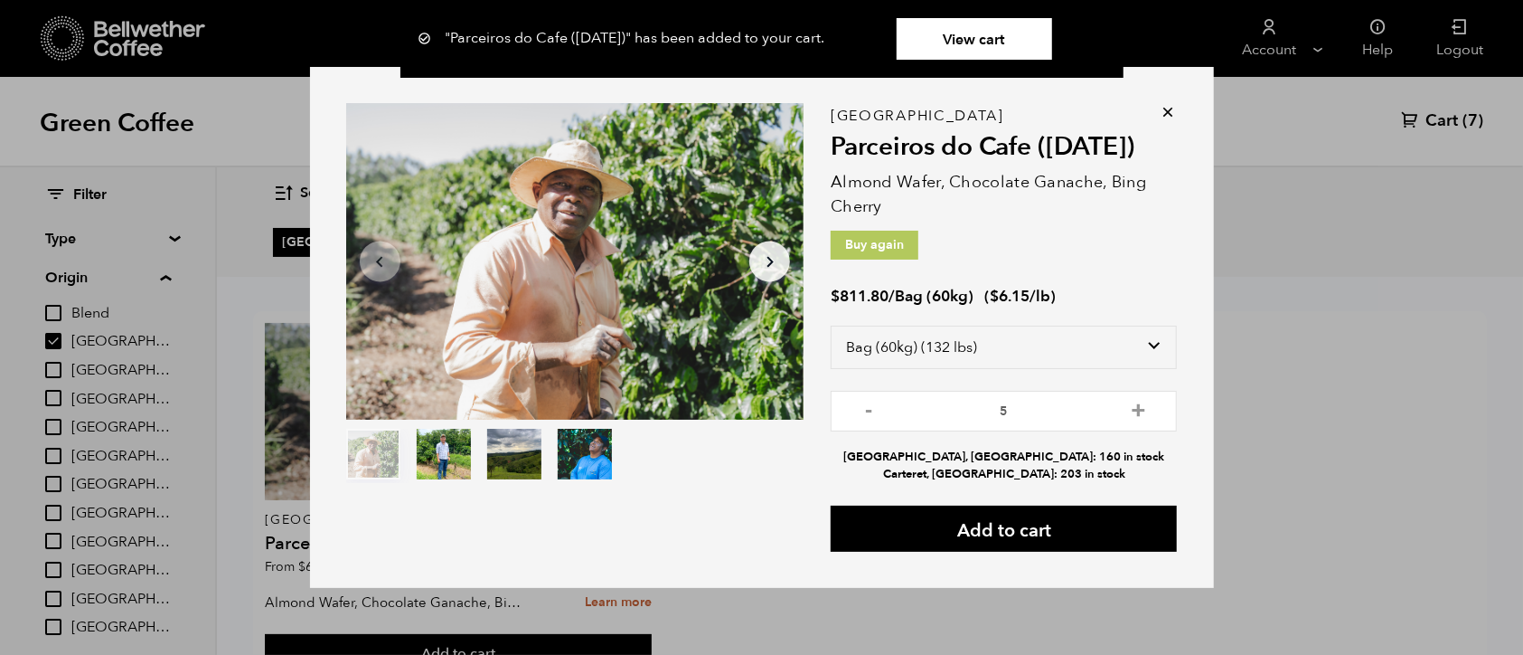
click at [1160, 109] on icon at bounding box center [1169, 112] width 18 height 18
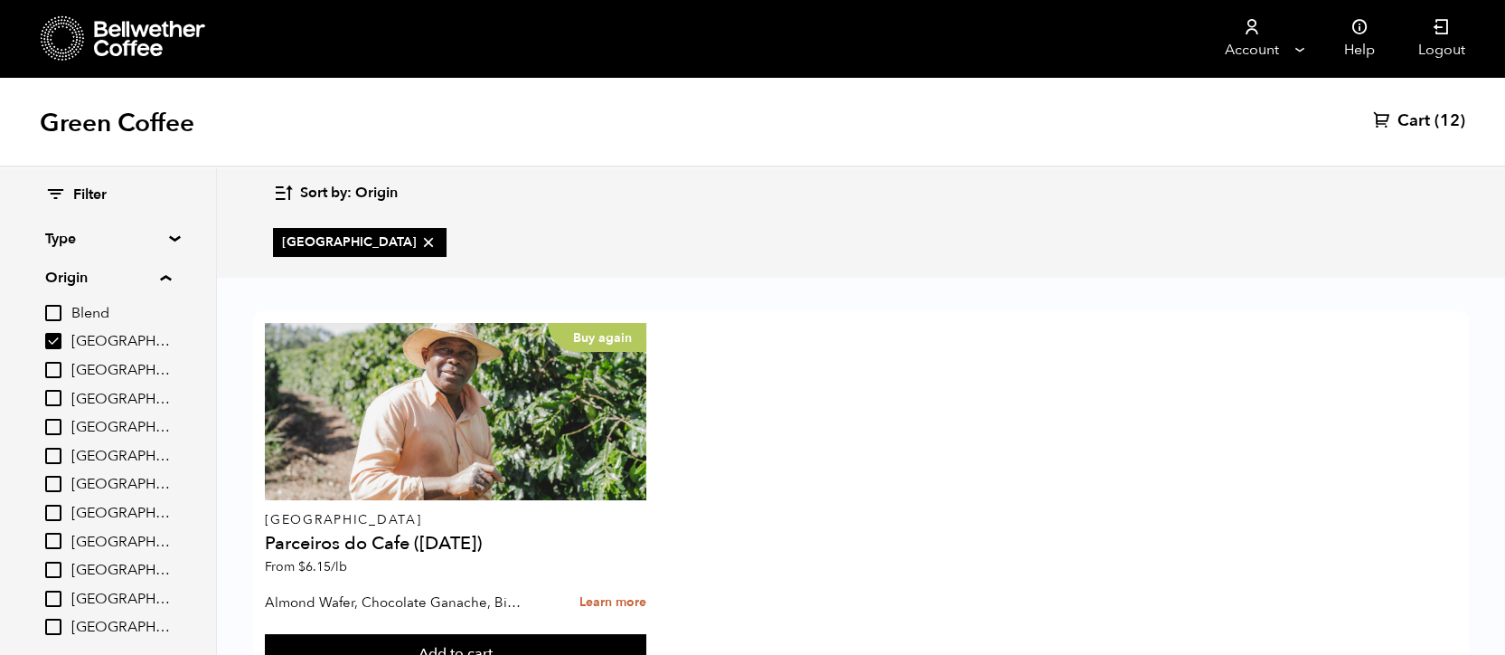
click at [1448, 130] on span "(12)" at bounding box center [1450, 121] width 31 height 22
click at [1435, 124] on span "(12)" at bounding box center [1450, 121] width 31 height 22
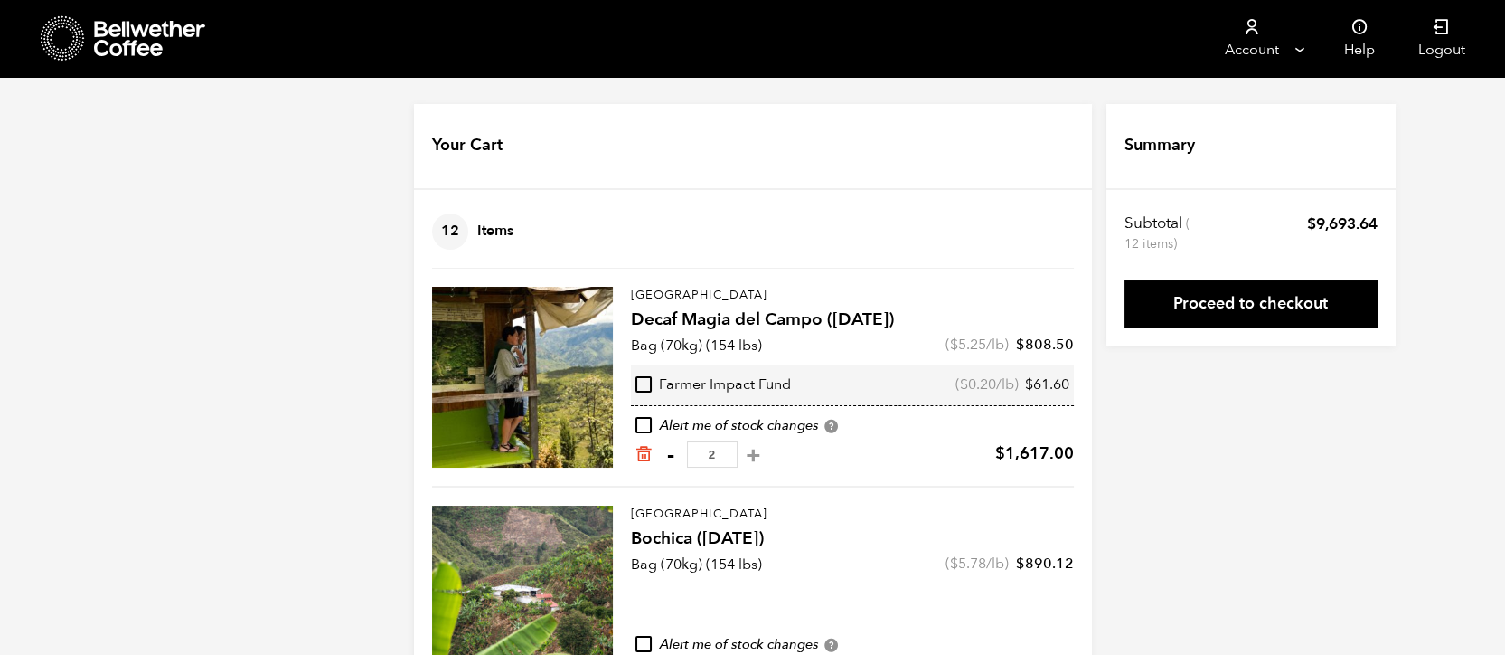
click at [674, 459] on button "-" at bounding box center [671, 455] width 23 height 18
type input "1"
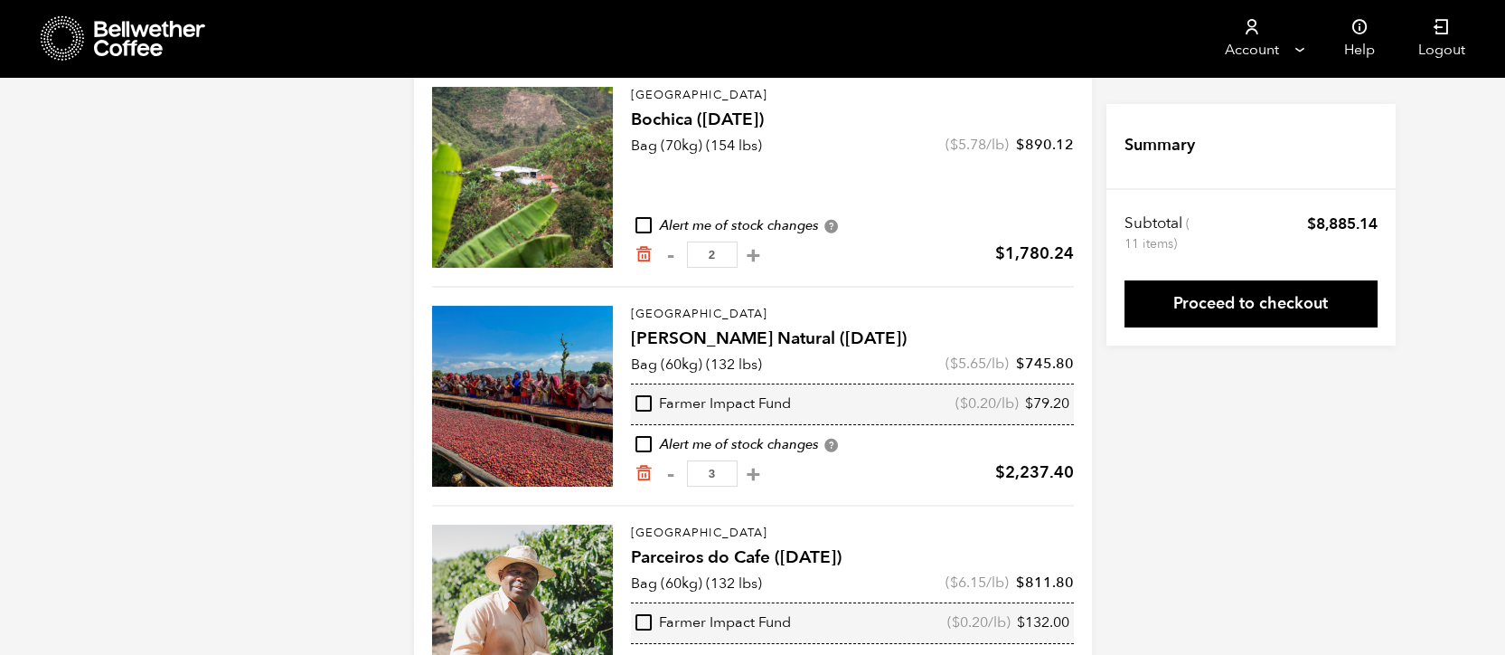
scroll to position [514, 0]
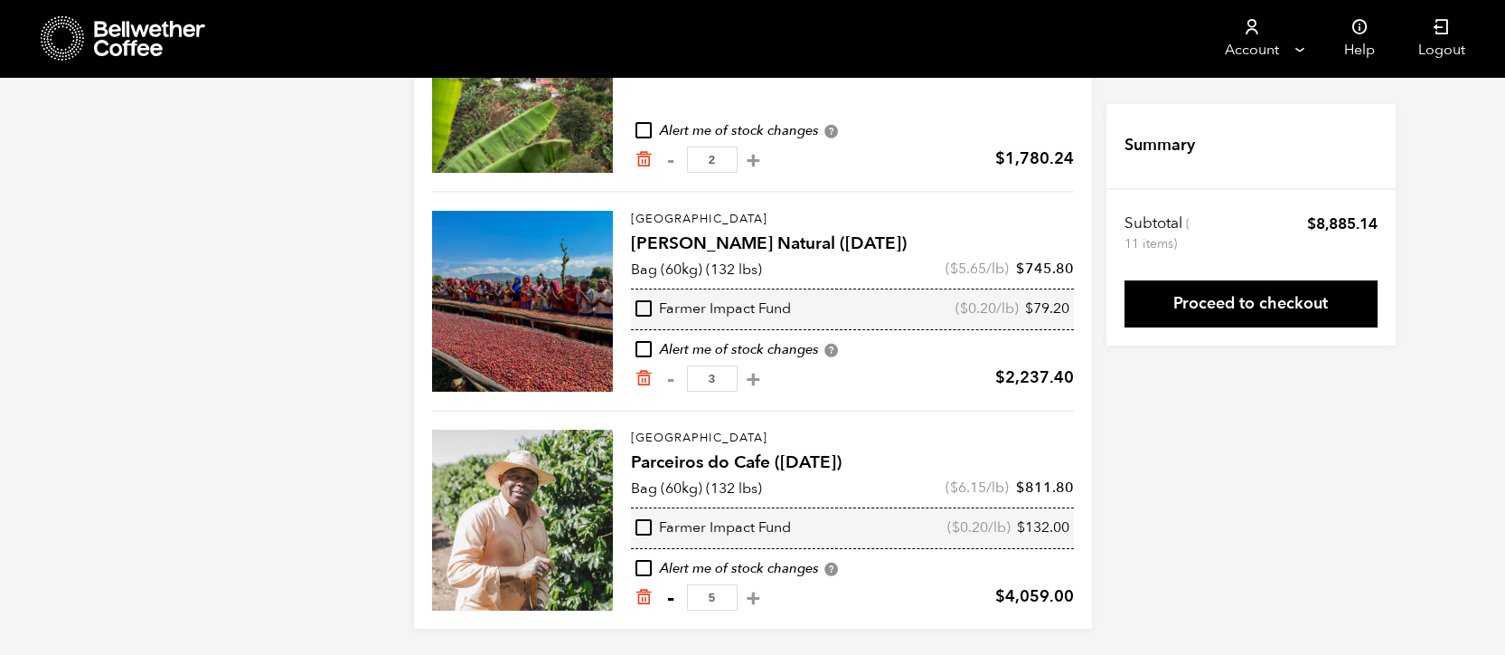
click at [665, 594] on button "-" at bounding box center [671, 598] width 23 height 18
type input "4"
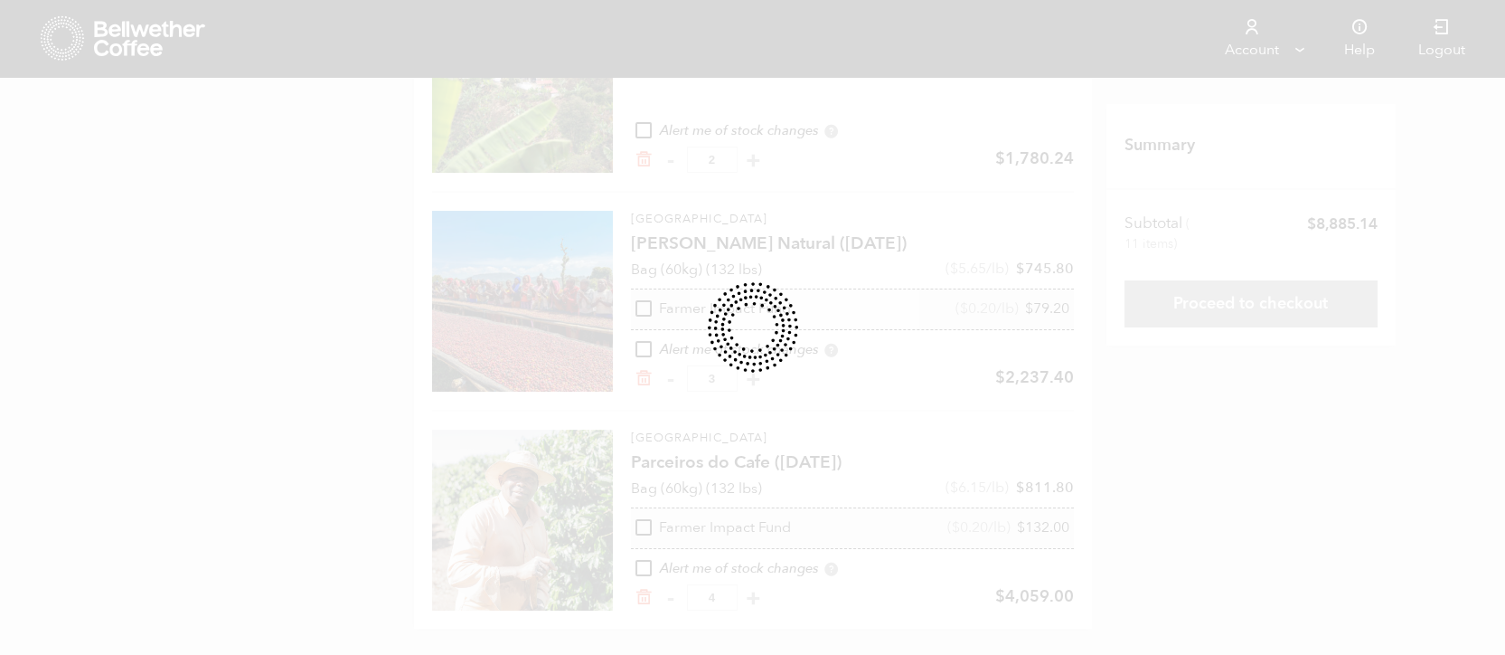
click at [1143, 538] on div at bounding box center [752, 327] width 1505 height 655
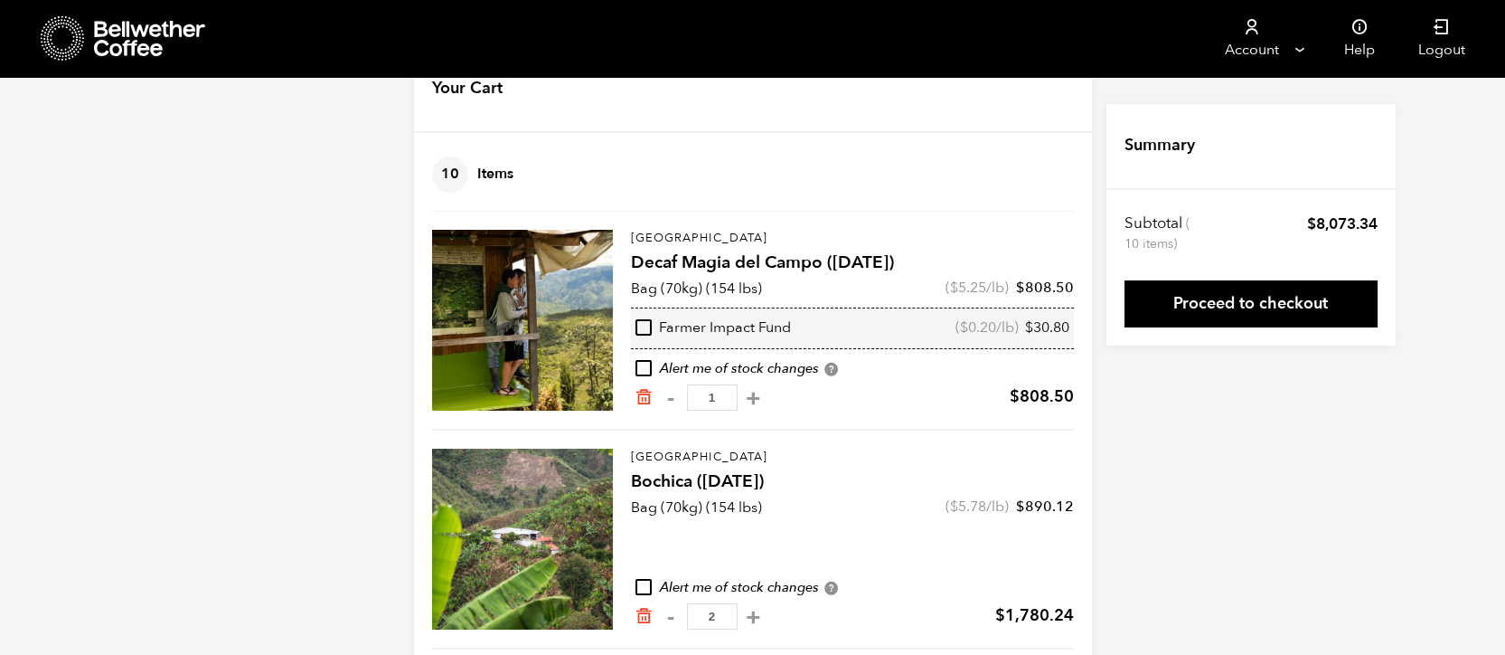
scroll to position [0, 0]
